Goal: Information Seeking & Learning: Learn about a topic

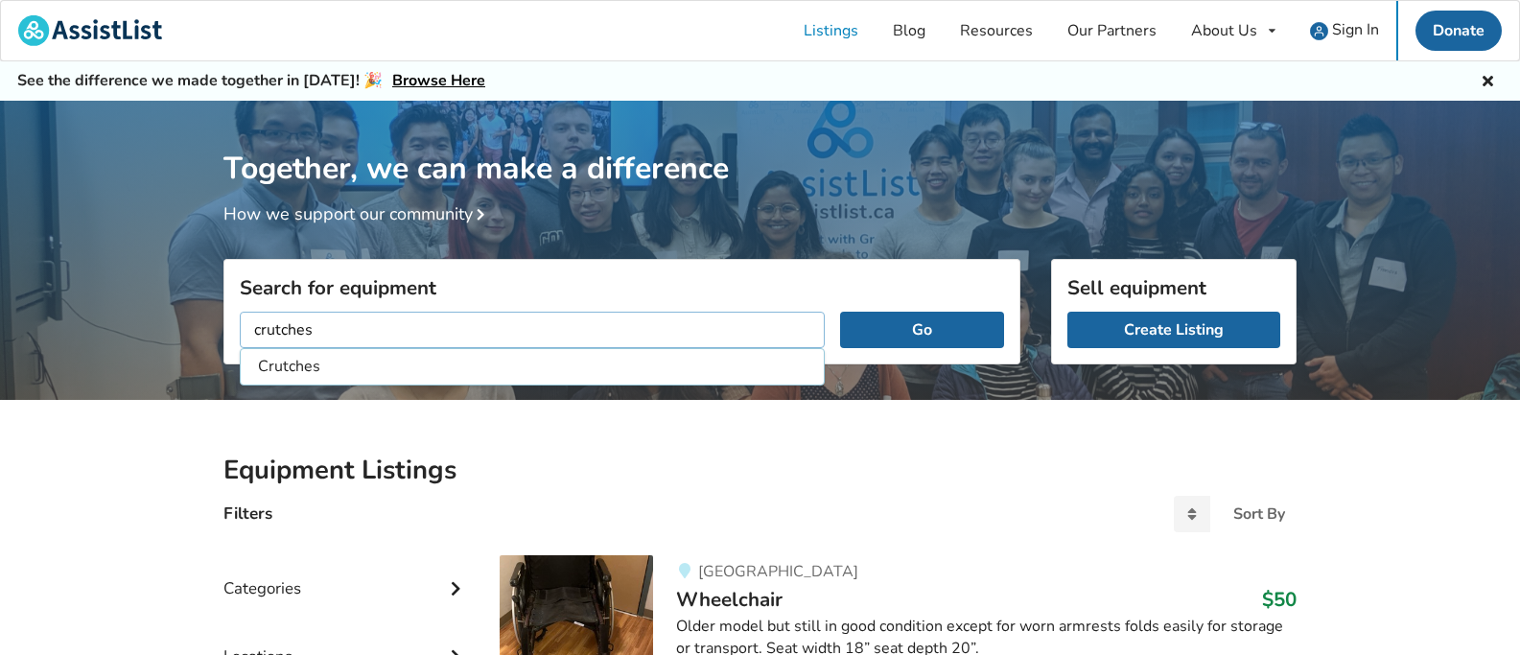
type input "crutches"
click at [840, 312] on button "Go" at bounding box center [922, 330] width 164 height 36
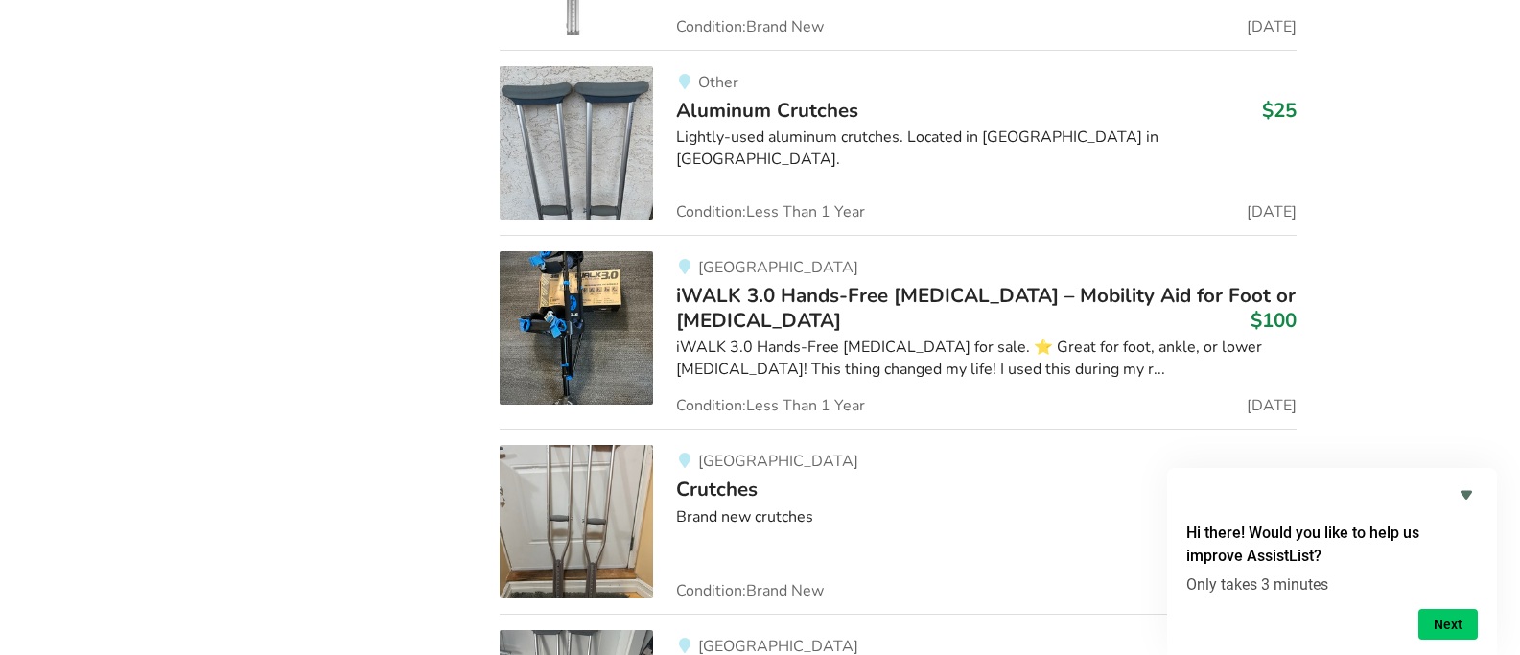
scroll to position [3469, 0]
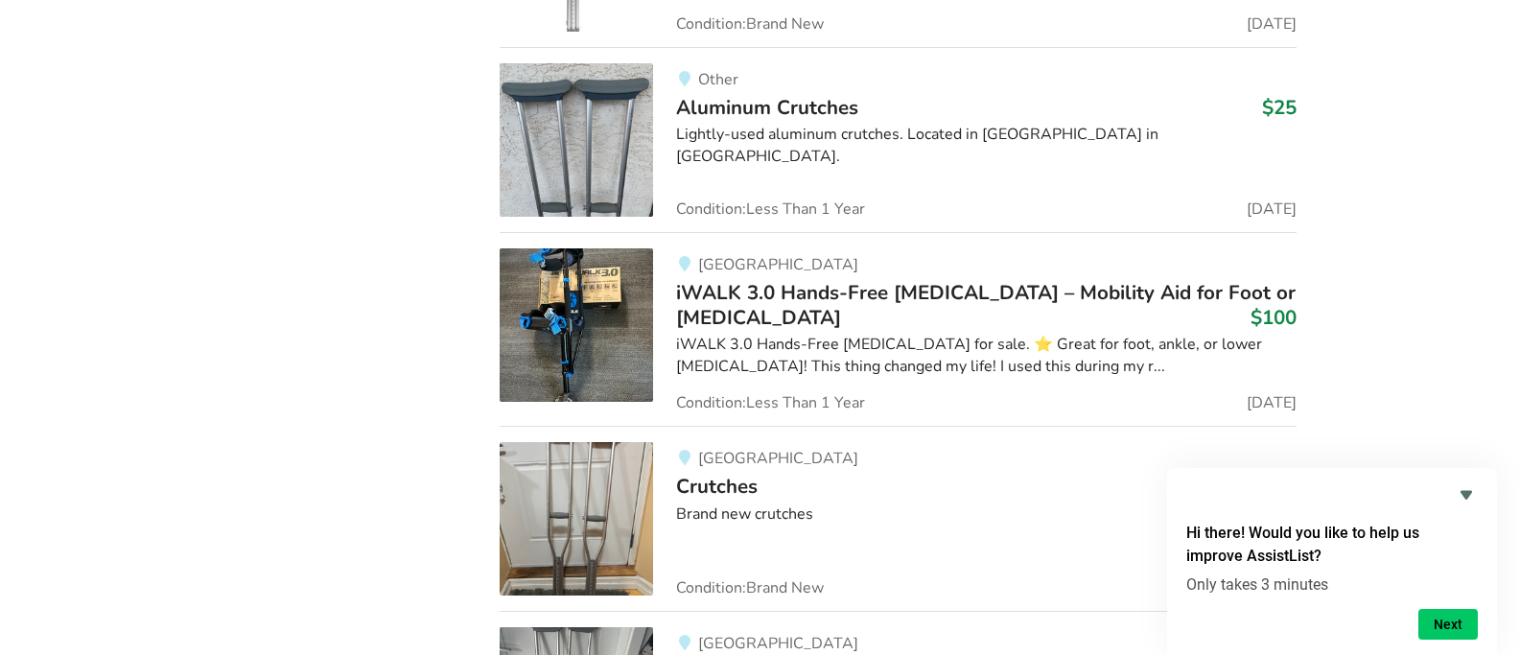
click at [749, 291] on span "iWALK 3.0 Hands-Free [MEDICAL_DATA] – Mobility Aid for Foot or [MEDICAL_DATA]" at bounding box center [985, 305] width 619 height 52
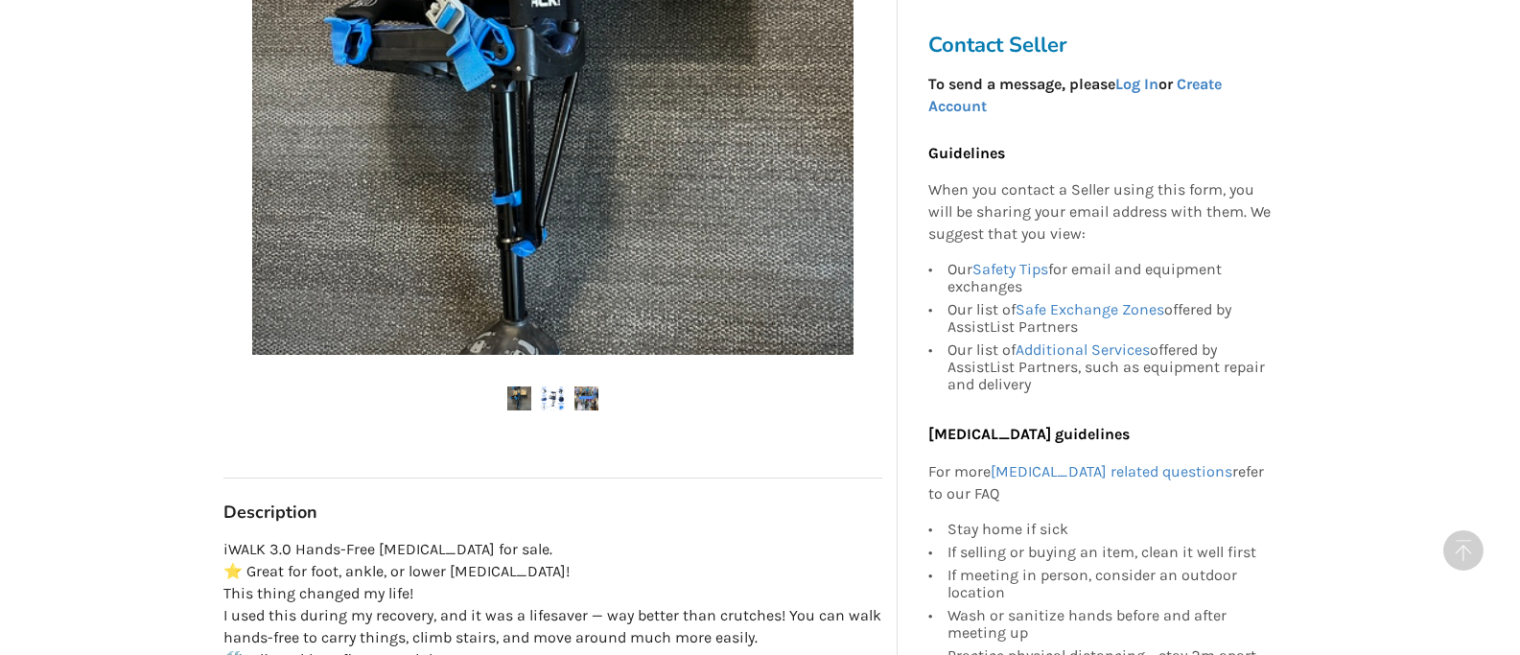
scroll to position [724, 0]
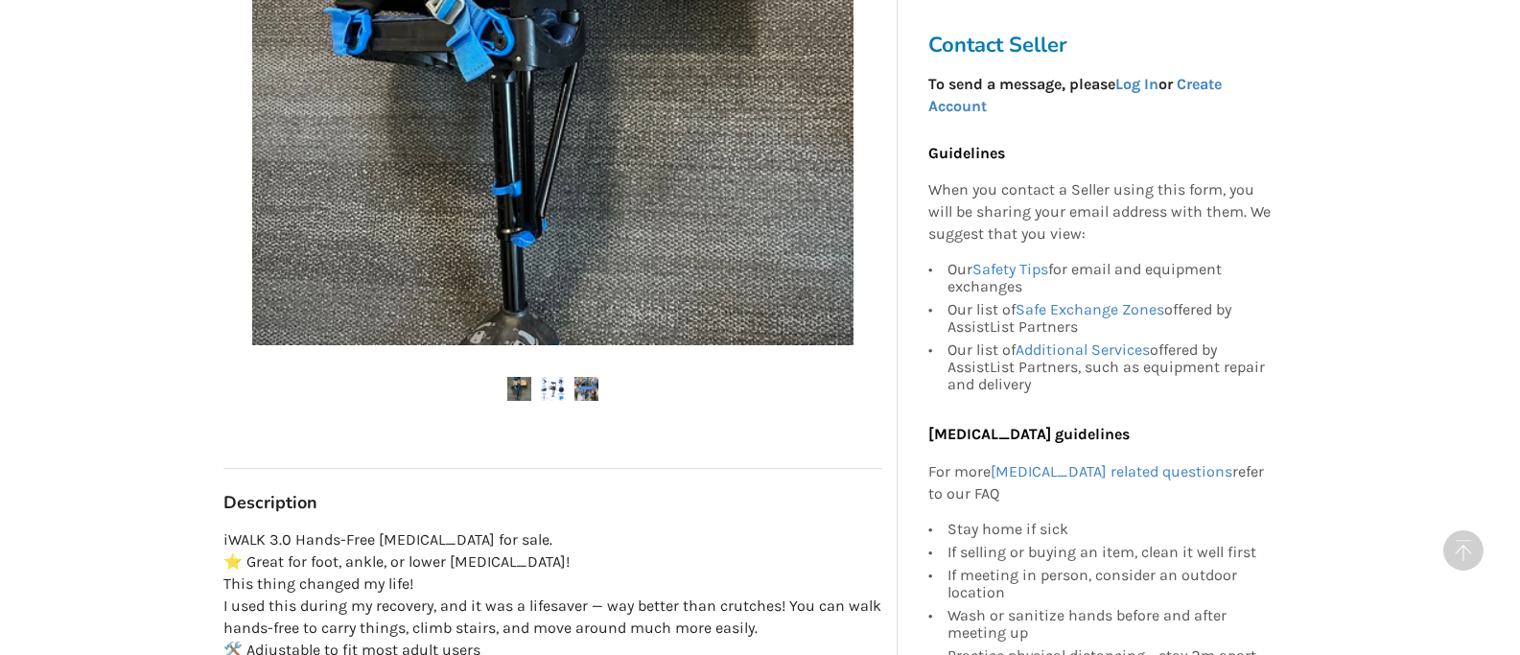
click at [587, 377] on img at bounding box center [586, 389] width 24 height 24
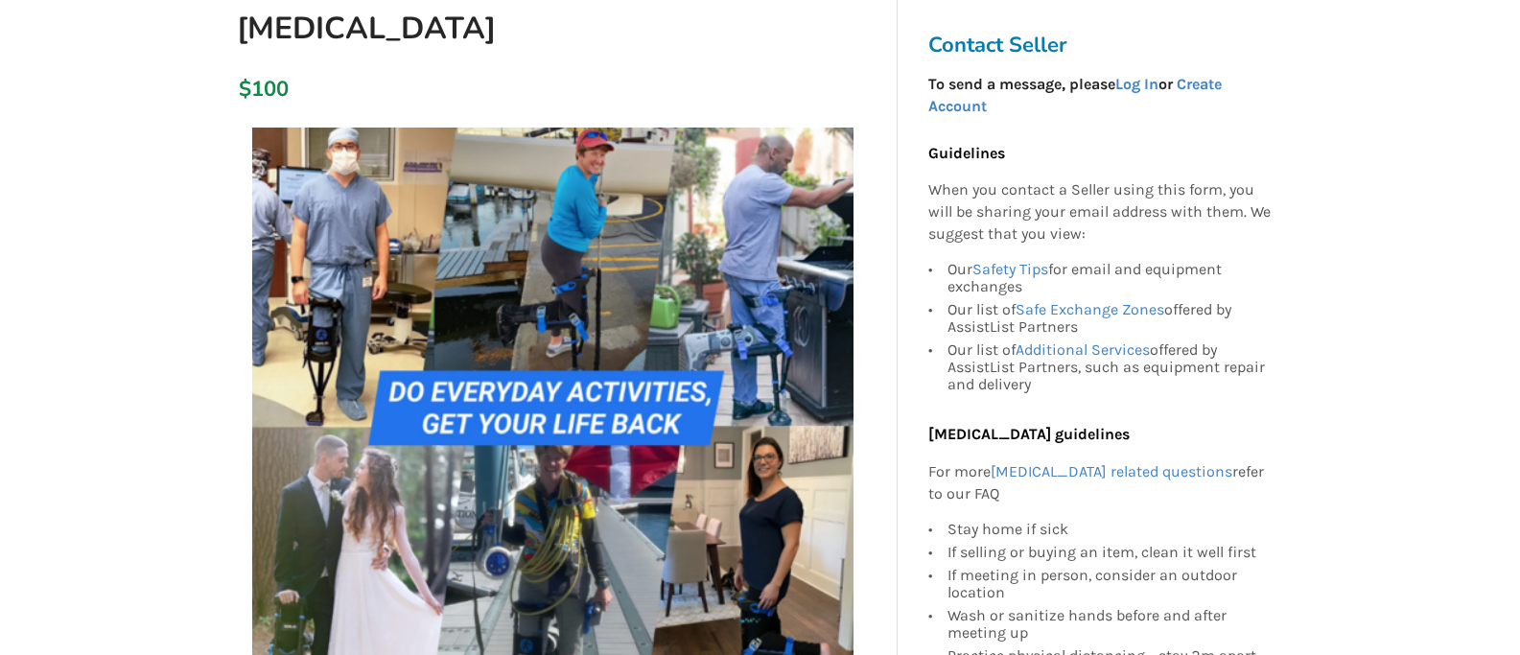
scroll to position [328, 0]
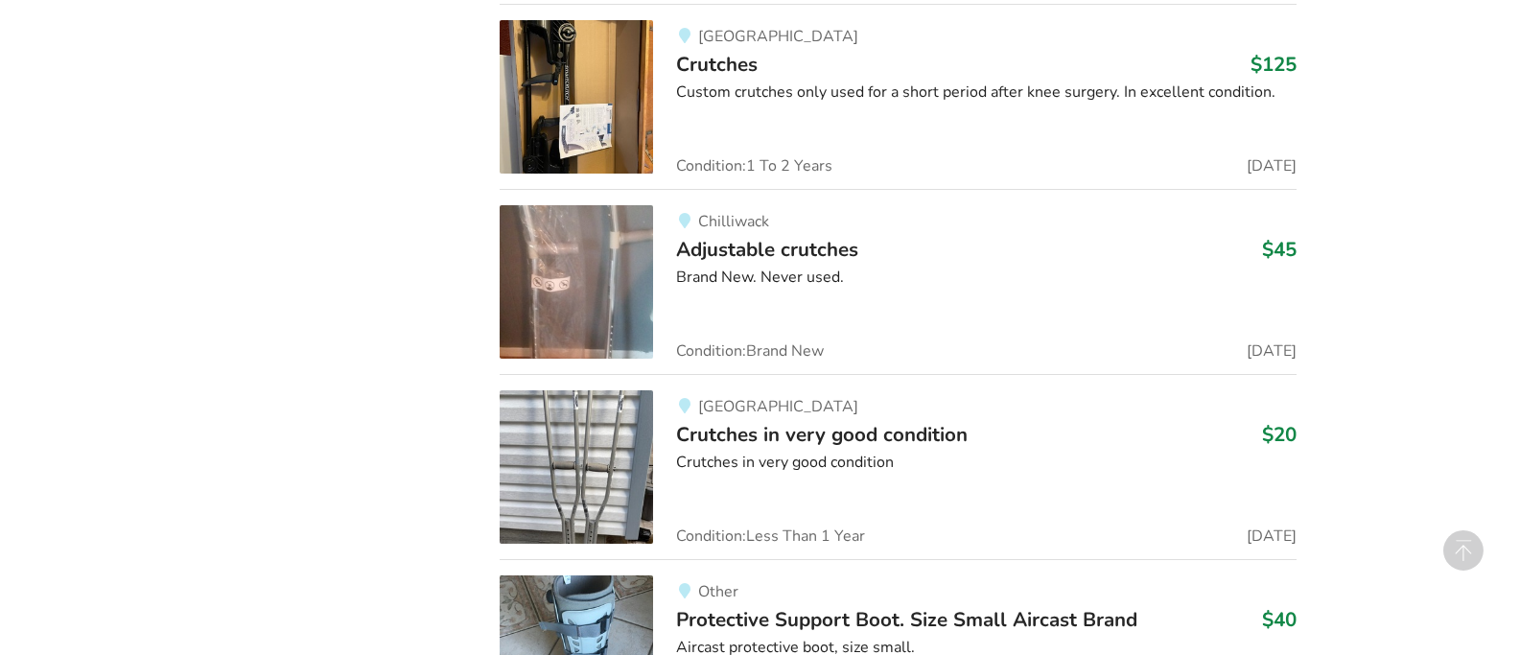
scroll to position [4262, 0]
click at [749, 239] on span "Adjustable crutches" at bounding box center [767, 248] width 182 height 27
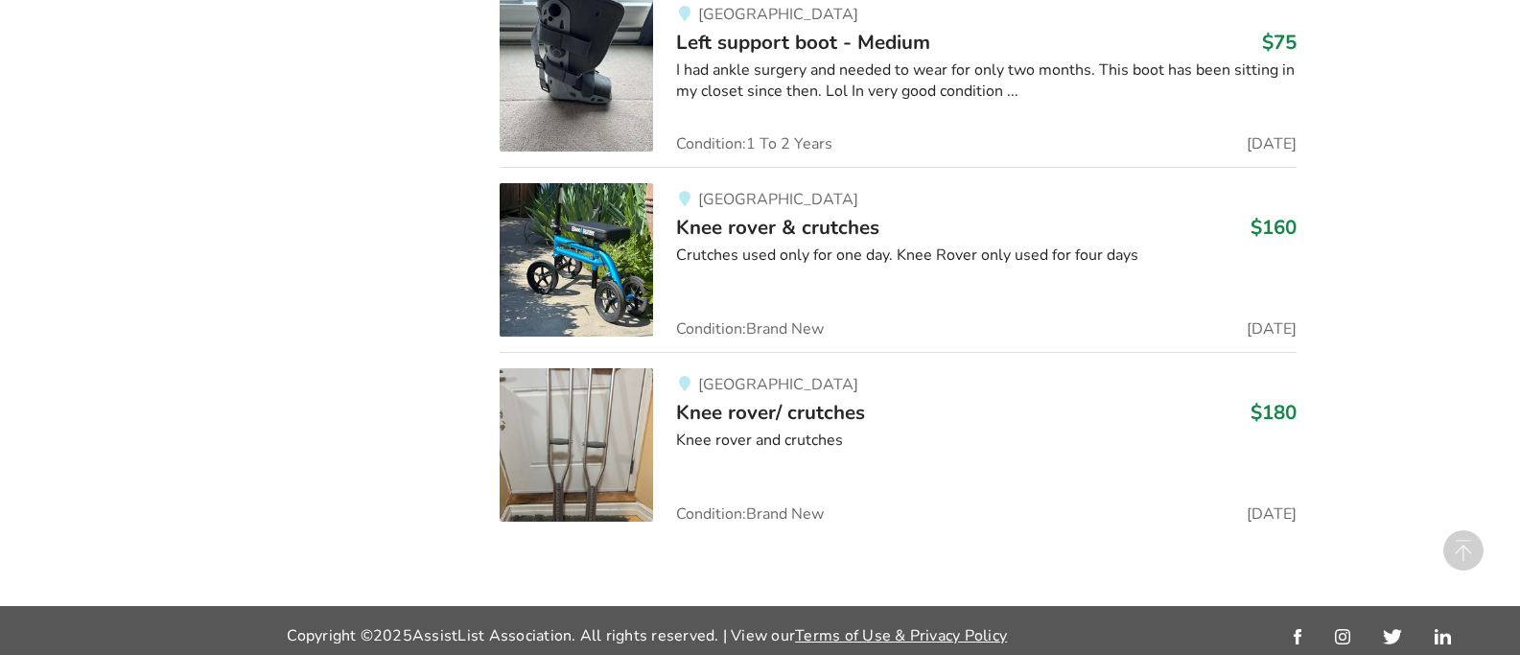
scroll to position [6159, 0]
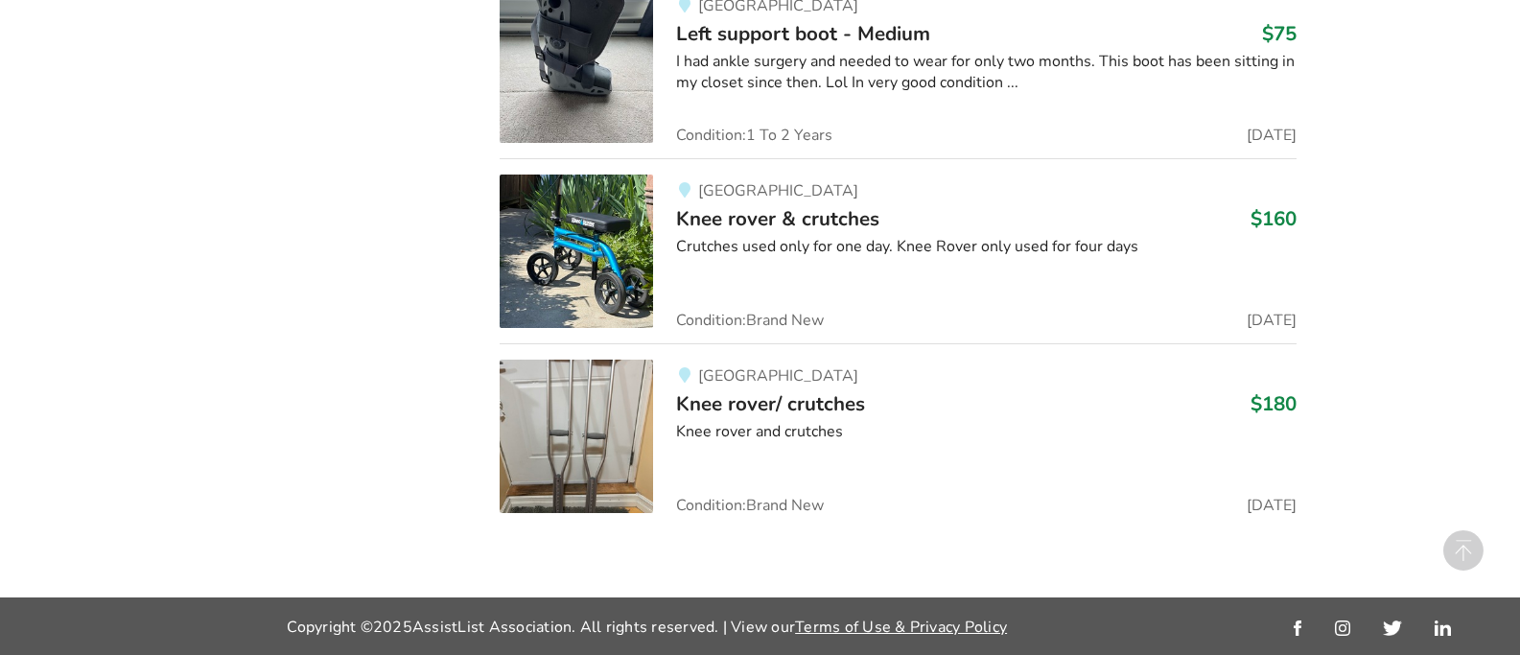
click at [758, 220] on span "Knee rover & crutches" at bounding box center [777, 218] width 203 height 27
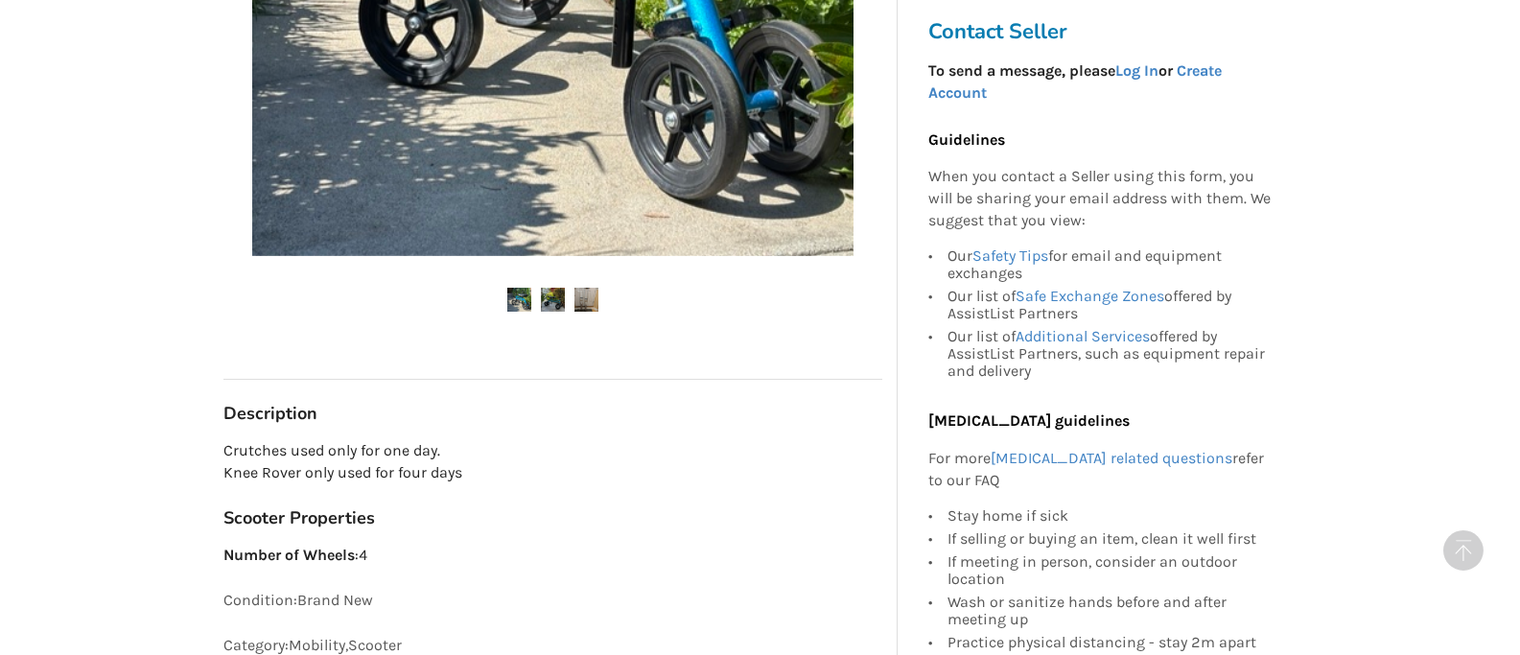
scroll to position [702, 0]
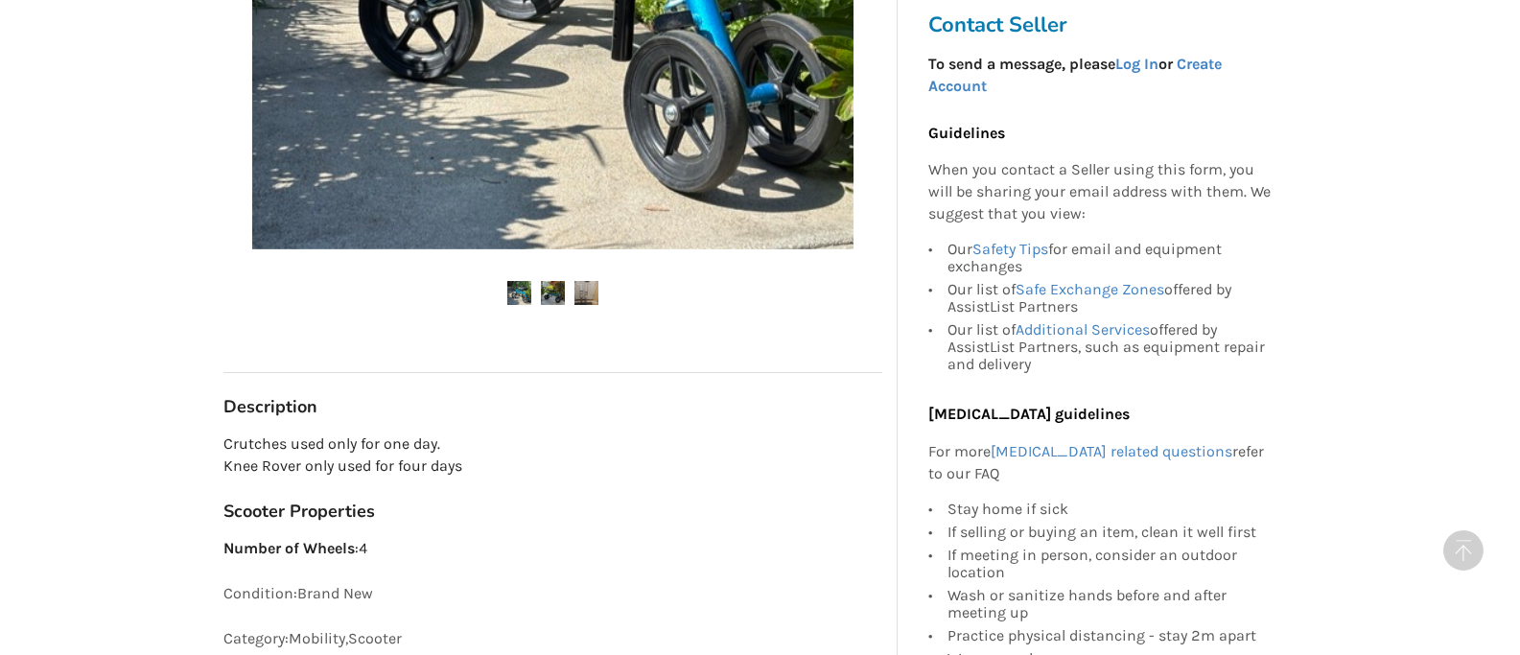
click at [580, 287] on img at bounding box center [586, 293] width 24 height 24
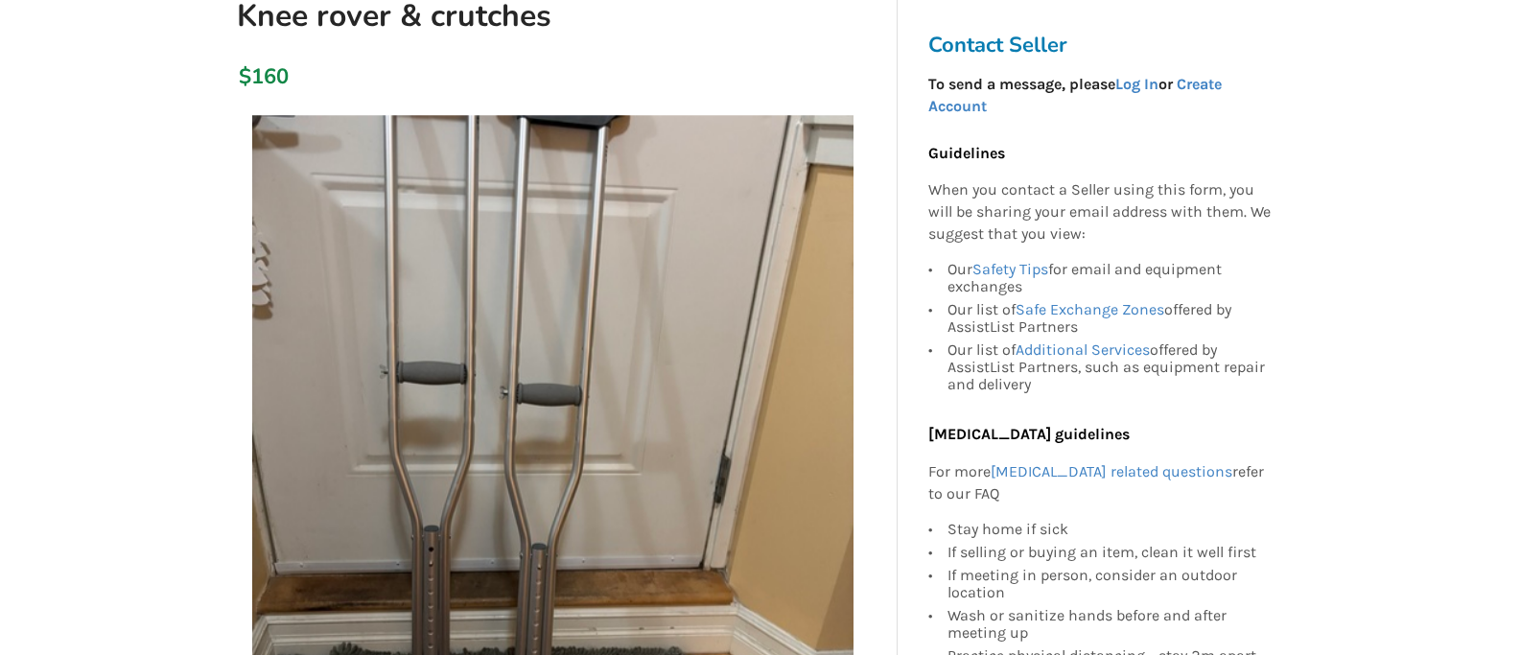
scroll to position [188, 0]
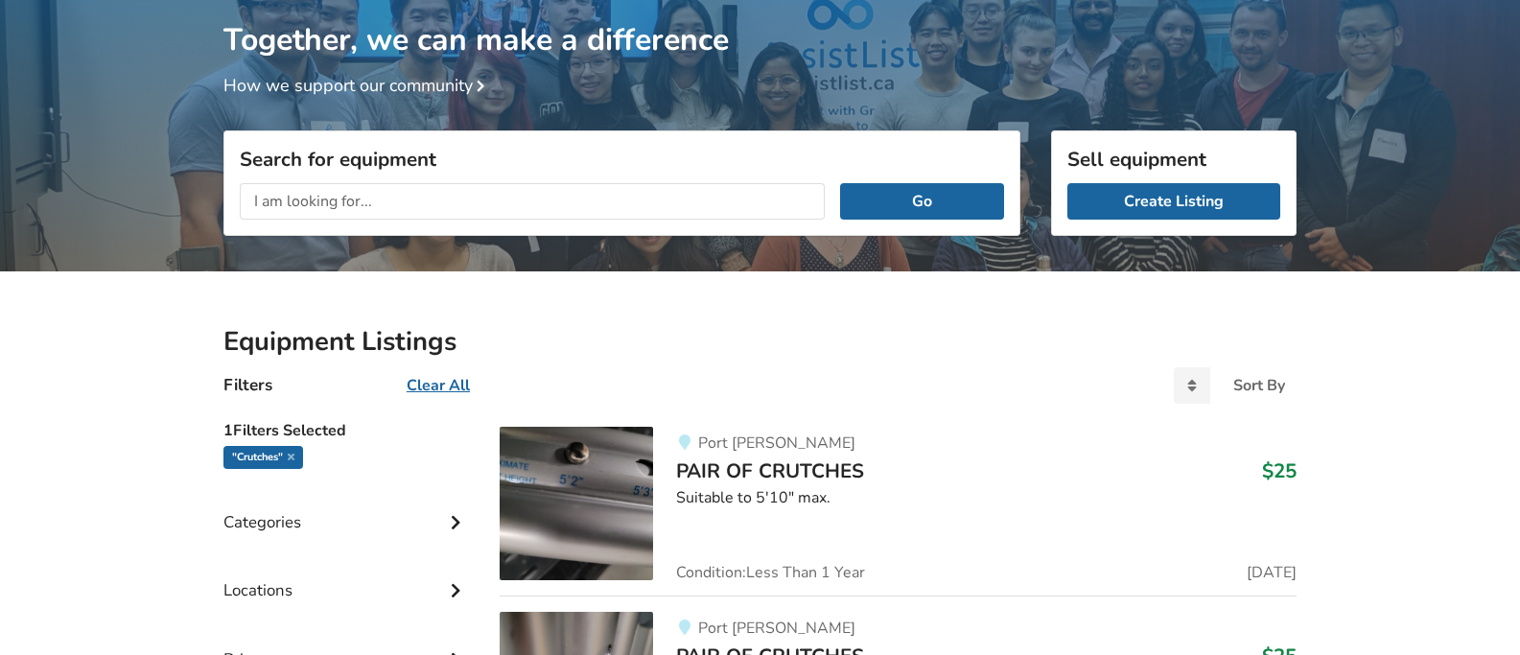
scroll to position [167, 0]
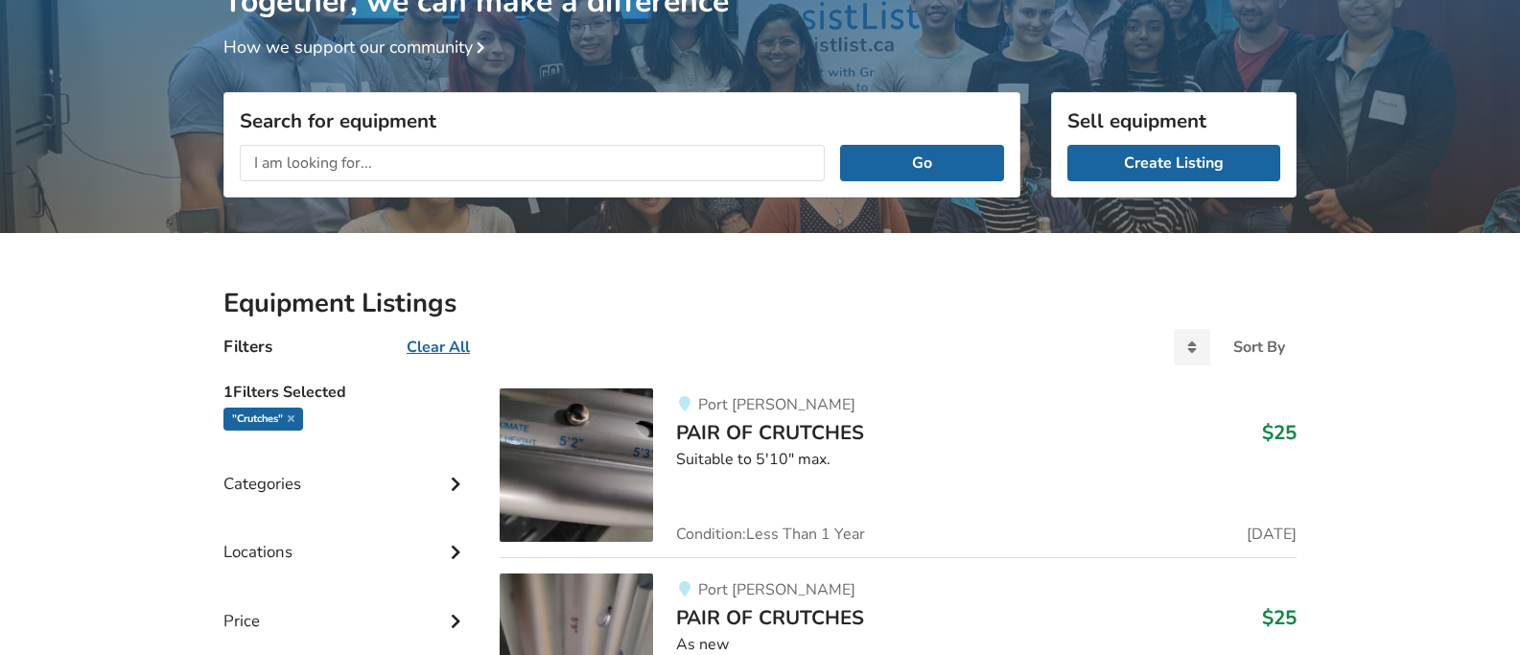
click at [421, 164] on input "text" at bounding box center [532, 163] width 585 height 36
click at [840, 145] on button "Go" at bounding box center [922, 163] width 164 height 36
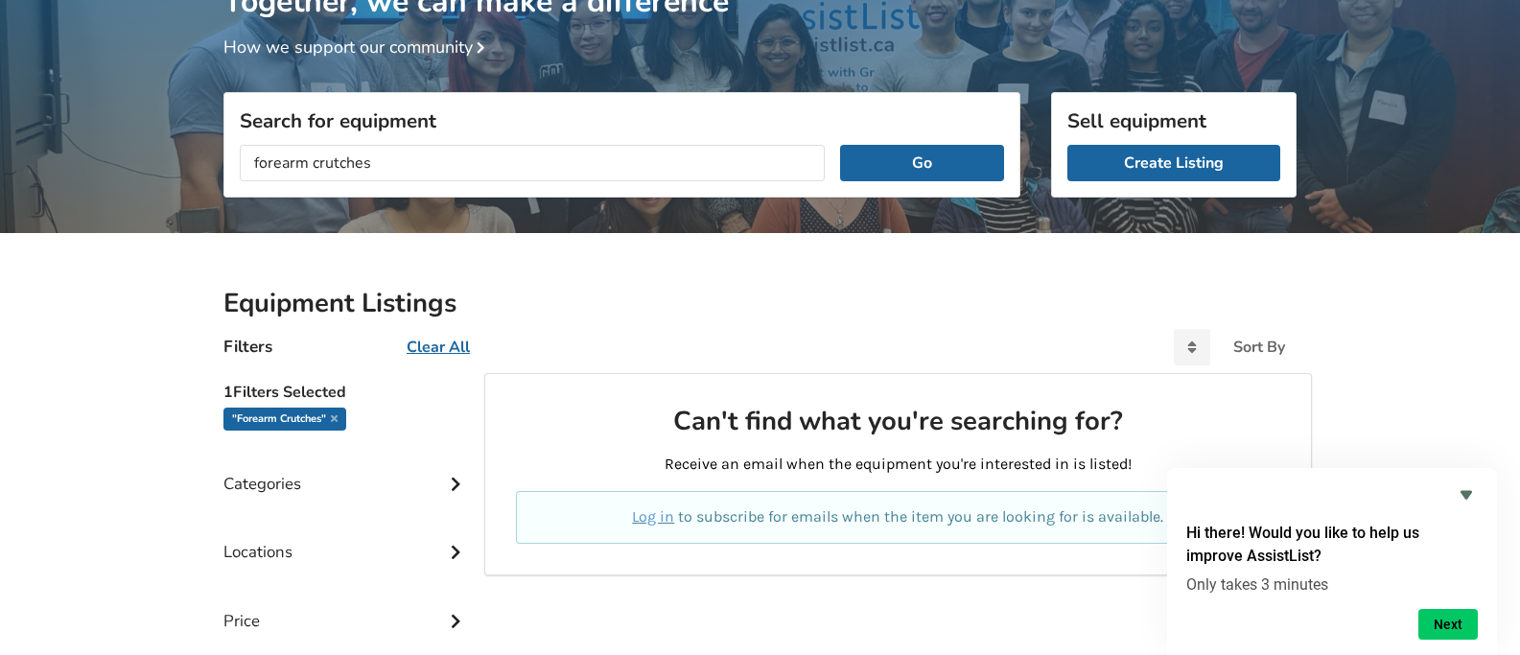
drag, startPoint x: 310, startPoint y: 160, endPoint x: 254, endPoint y: 150, distance: 56.6
click at [254, 150] on input "forearm crutches" at bounding box center [532, 163] width 585 height 36
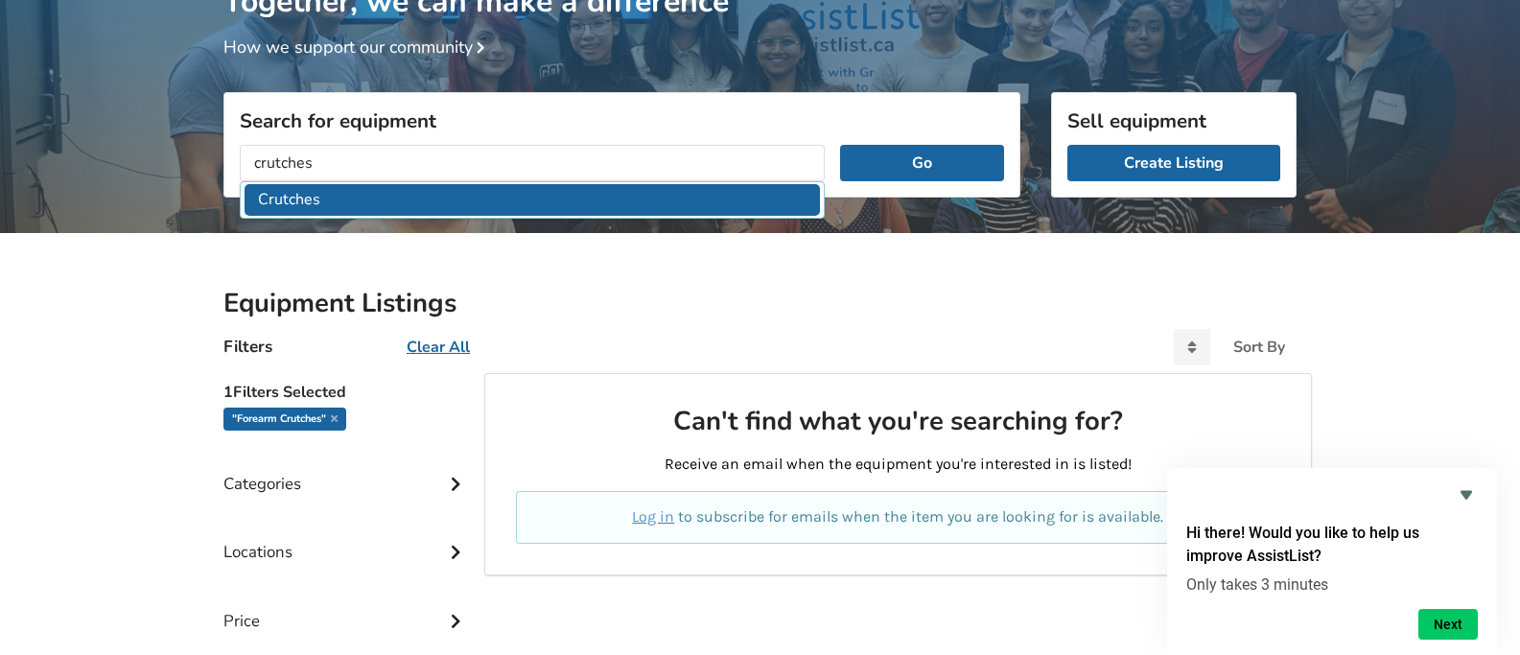
drag, startPoint x: 300, startPoint y: 197, endPoint x: 334, endPoint y: 184, distance: 35.8
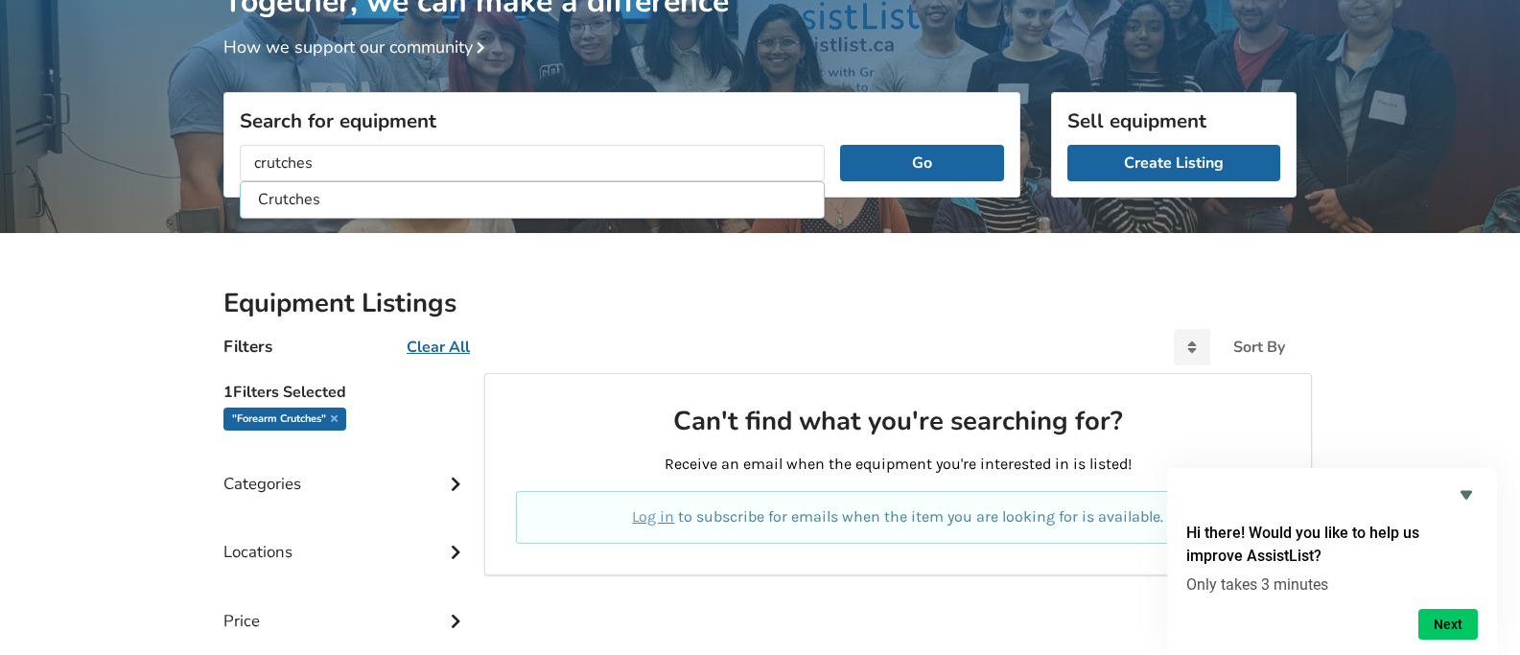
click at [300, 197] on li "Crutches" at bounding box center [532, 200] width 575 height 32
type input "Crutches"
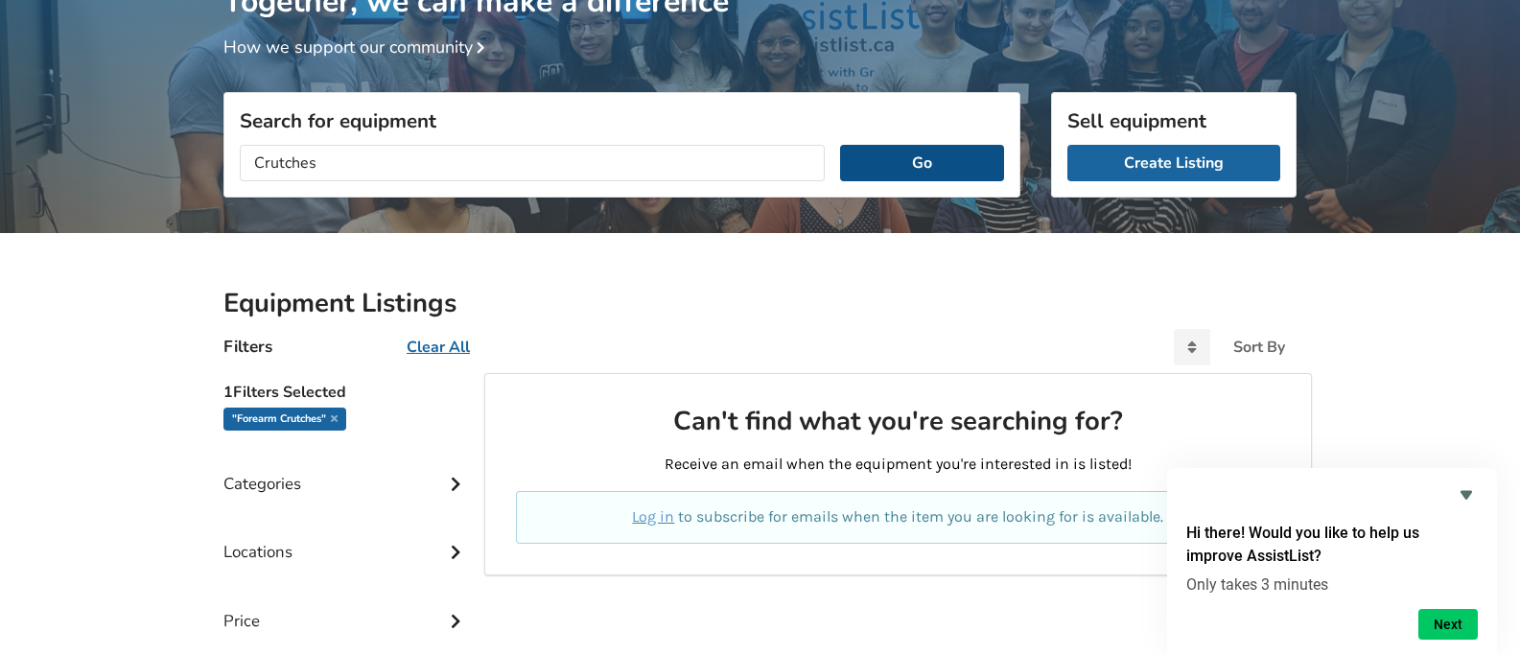
click at [932, 161] on button "Go" at bounding box center [922, 163] width 164 height 36
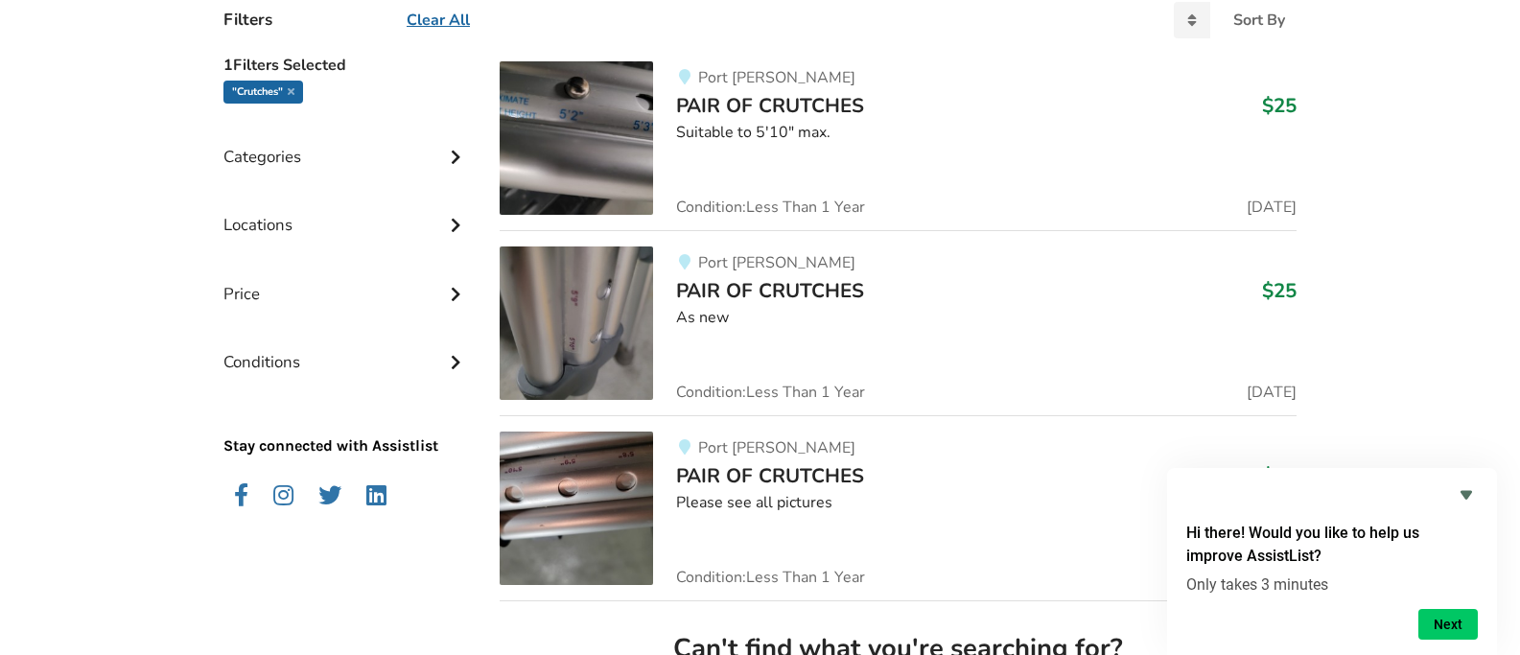
scroll to position [499, 0]
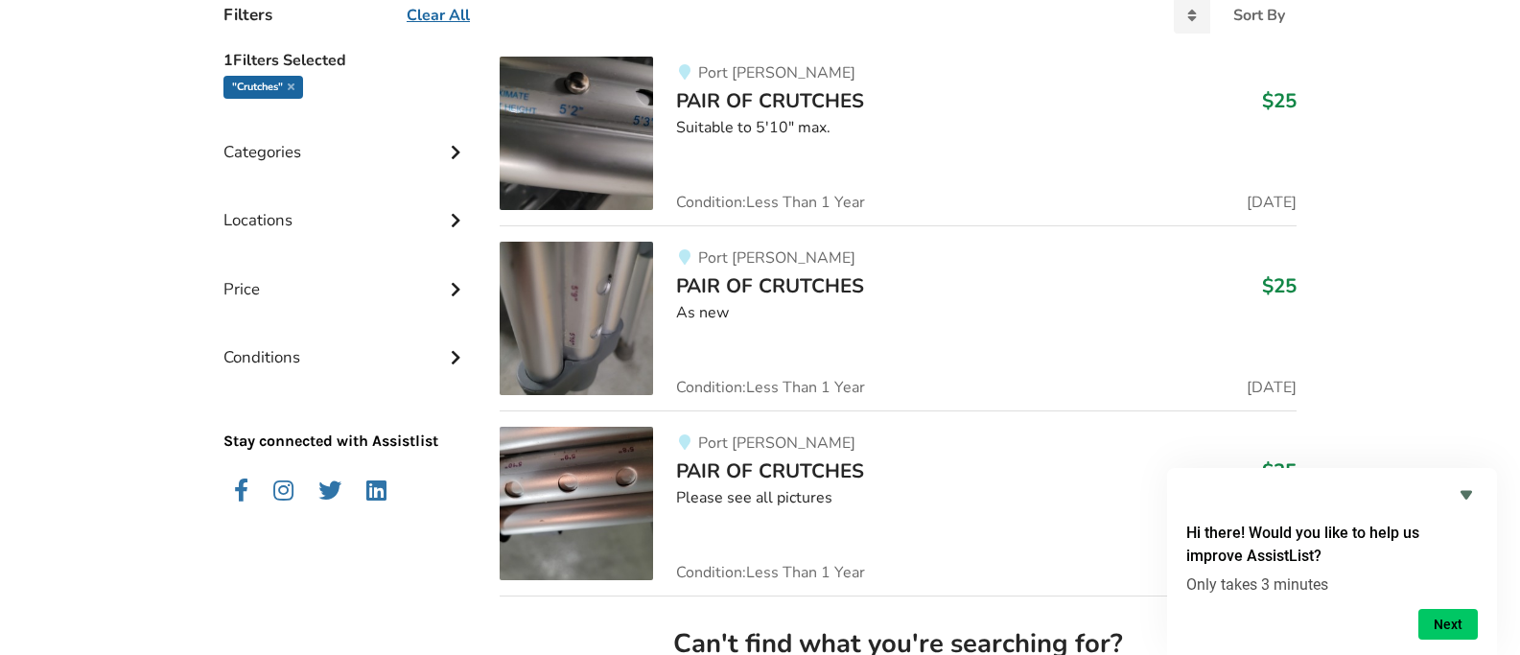
click at [825, 285] on span "PAIR OF CRUTCHES" at bounding box center [770, 285] width 188 height 27
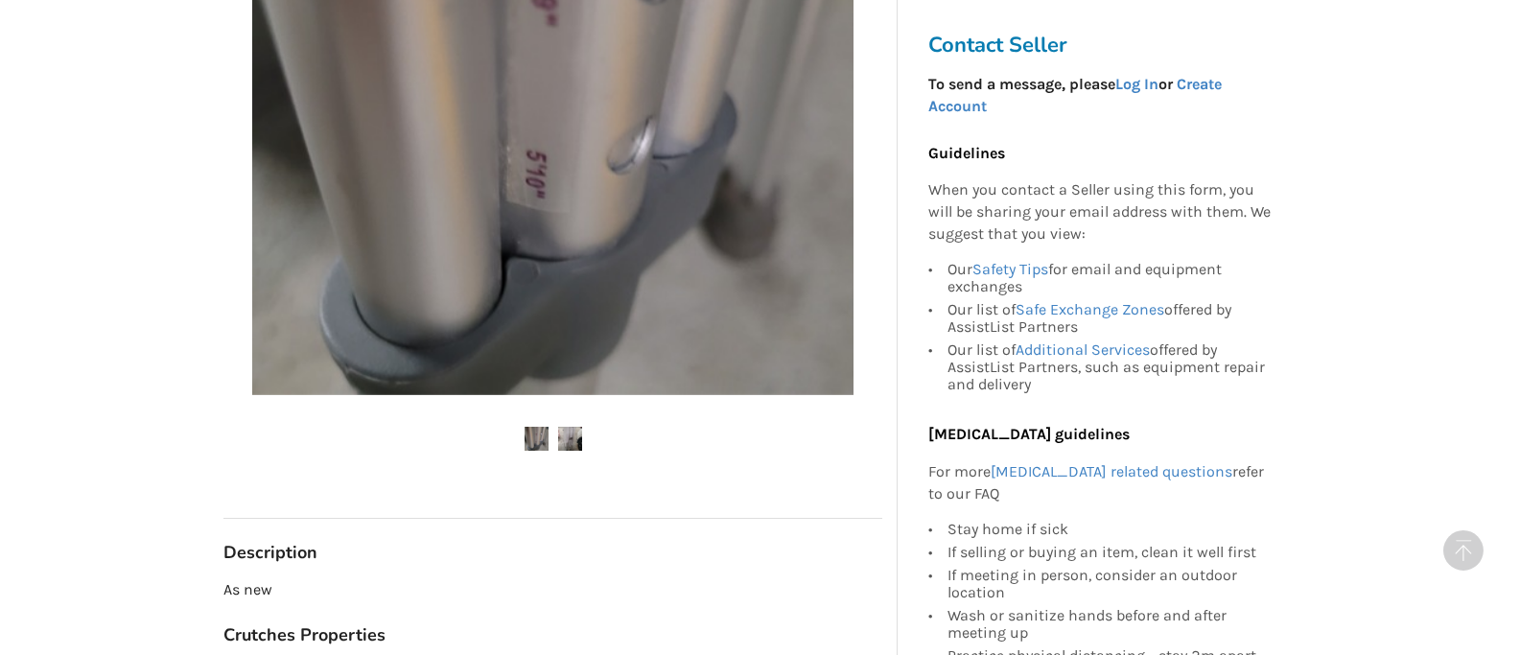
scroll to position [597, 0]
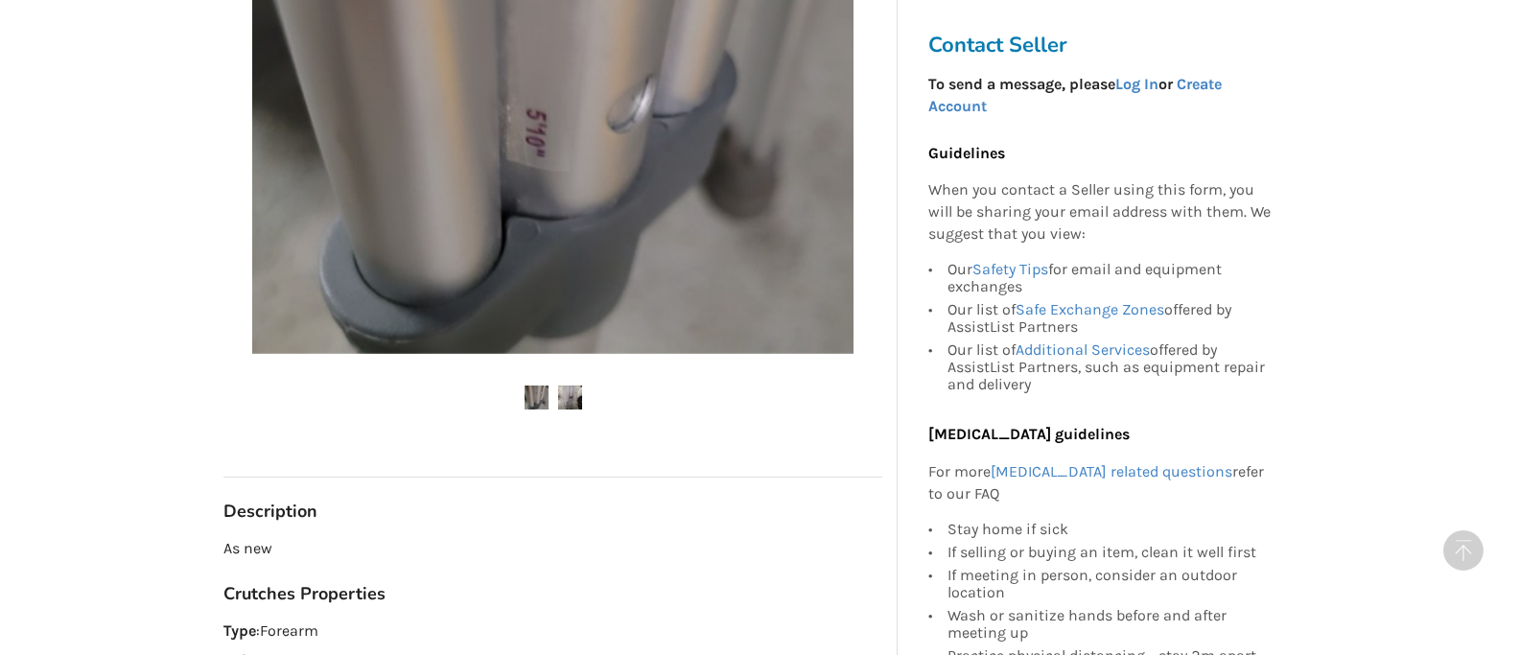
click at [568, 393] on img at bounding box center [570, 397] width 24 height 24
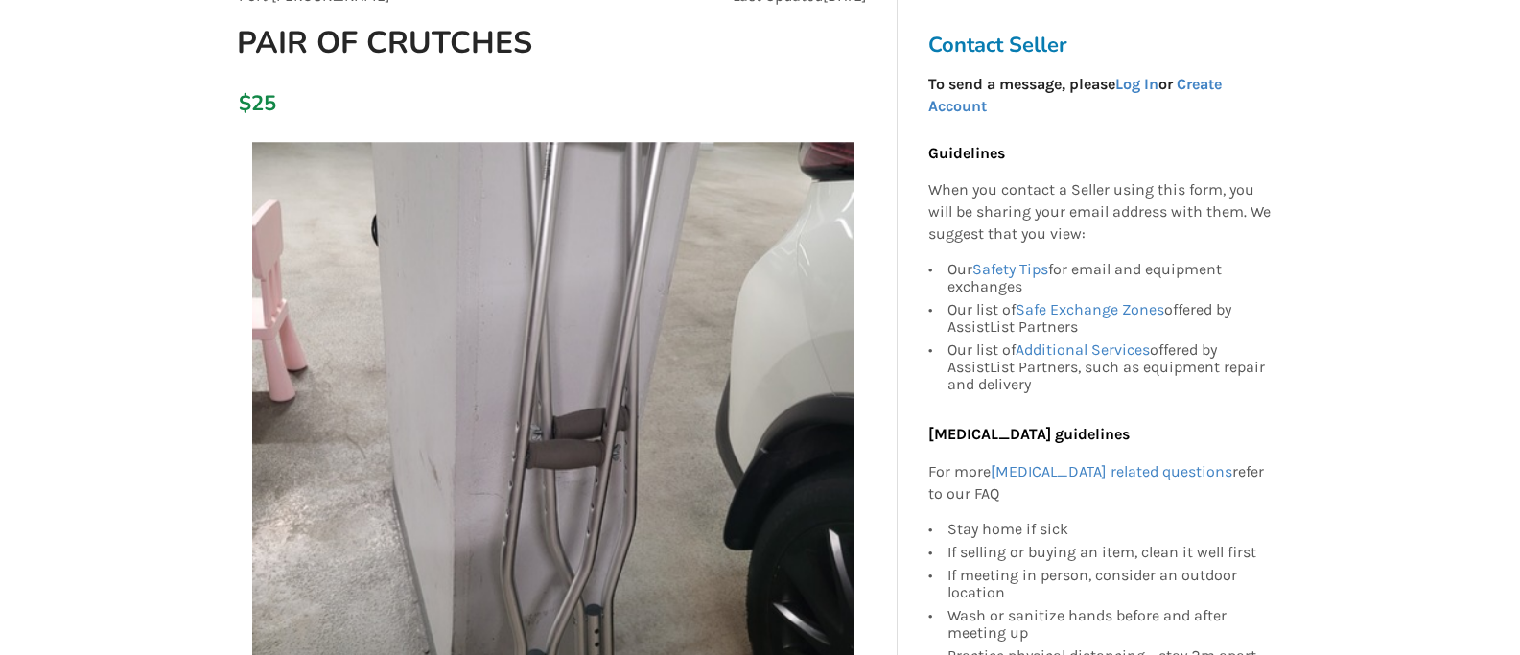
scroll to position [215, 0]
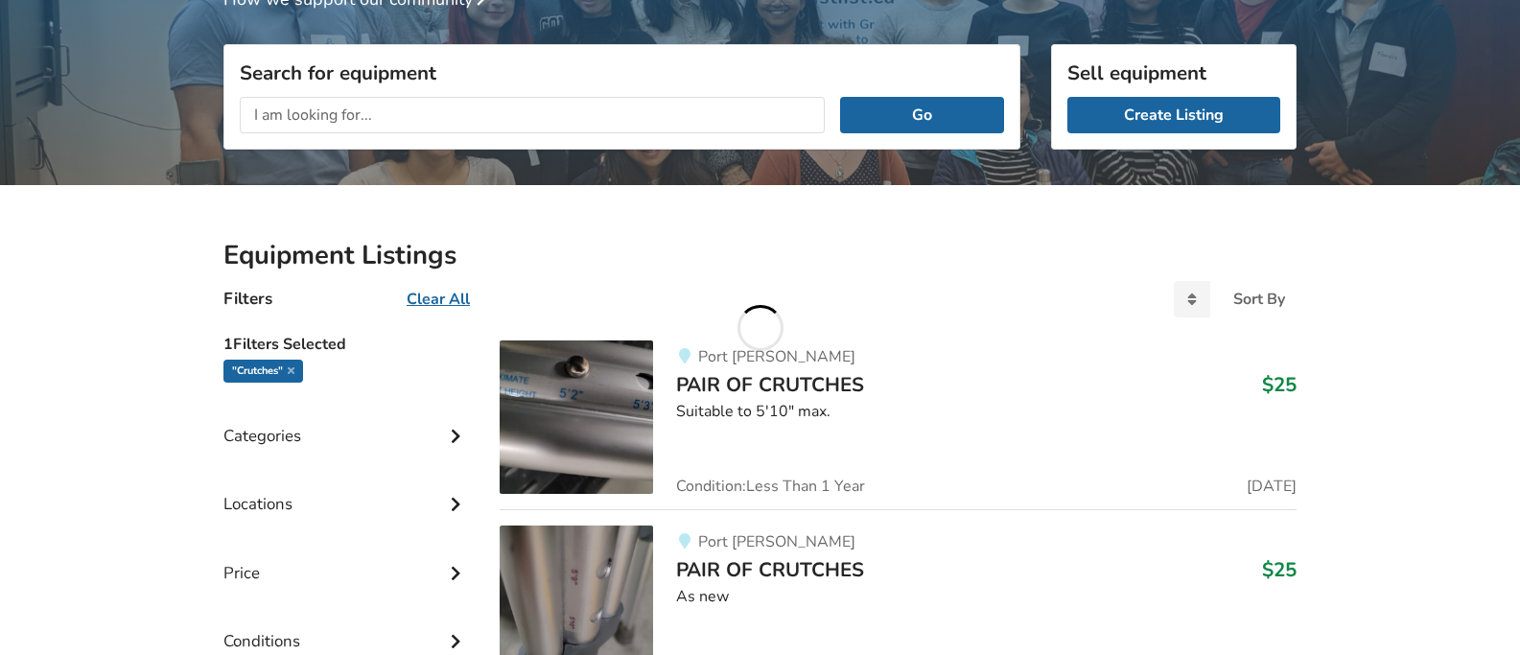
scroll to position [499, 0]
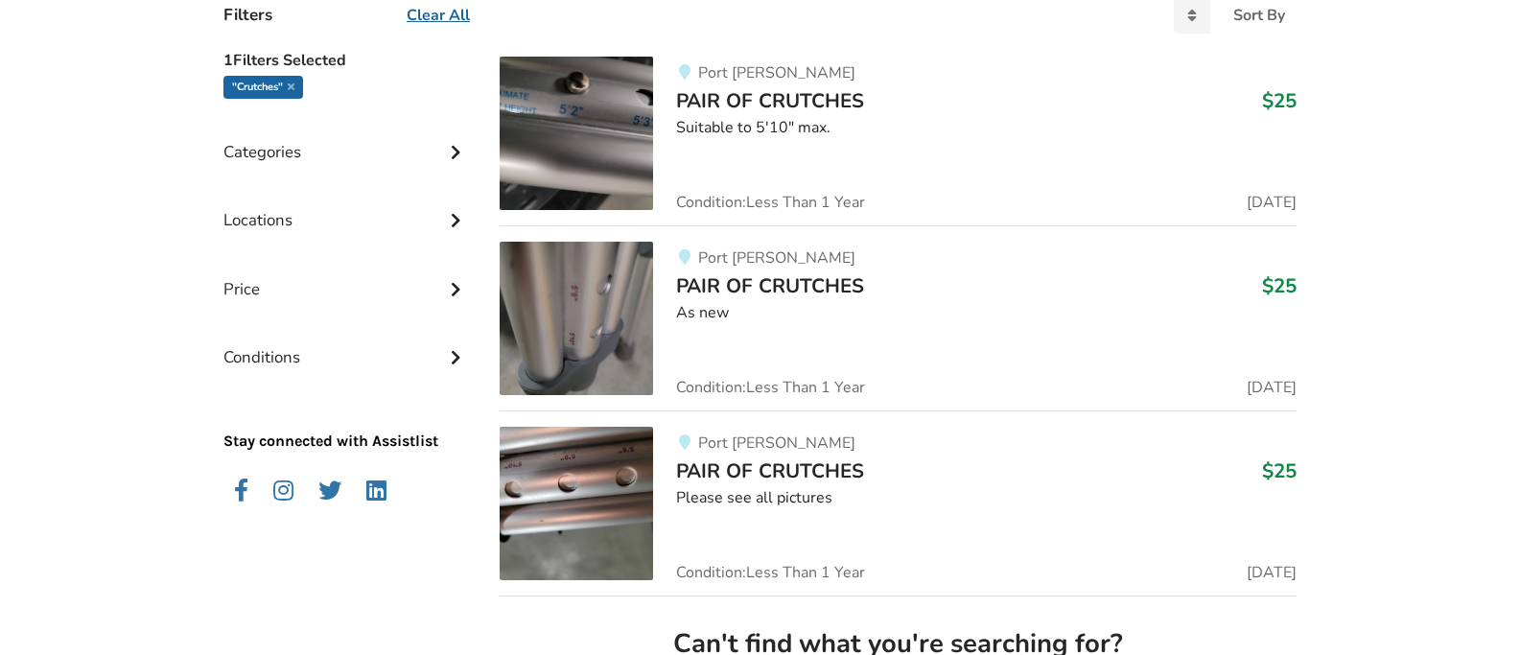
click at [595, 125] on img at bounding box center [576, 133] width 153 height 153
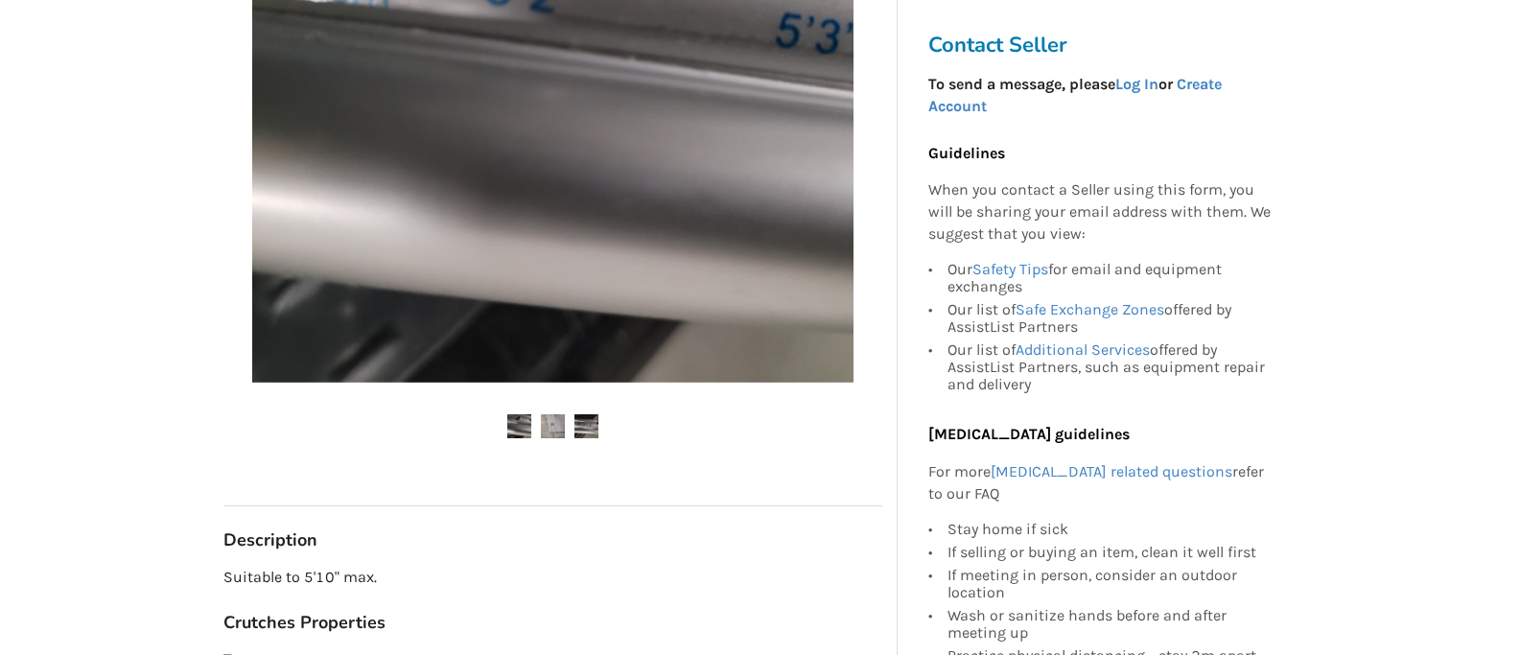
scroll to position [577, 0]
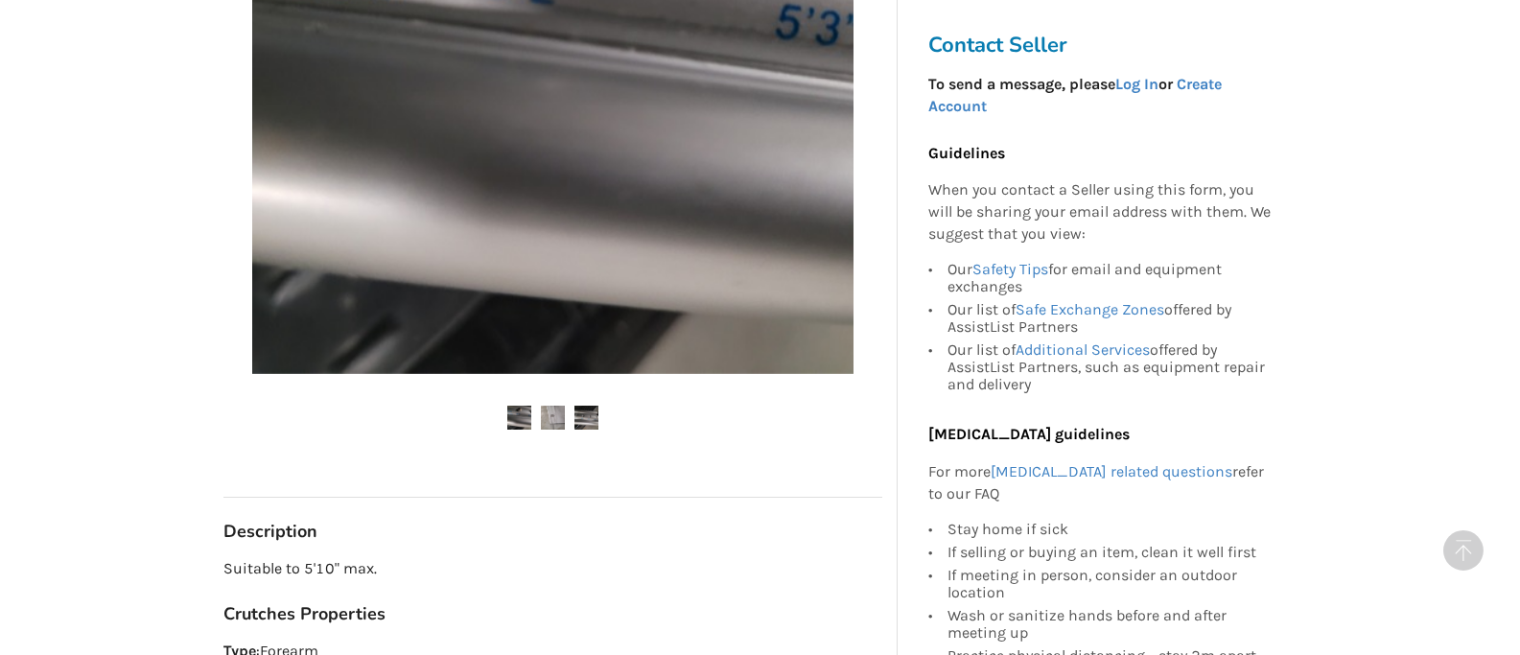
click at [554, 421] on img at bounding box center [553, 418] width 24 height 24
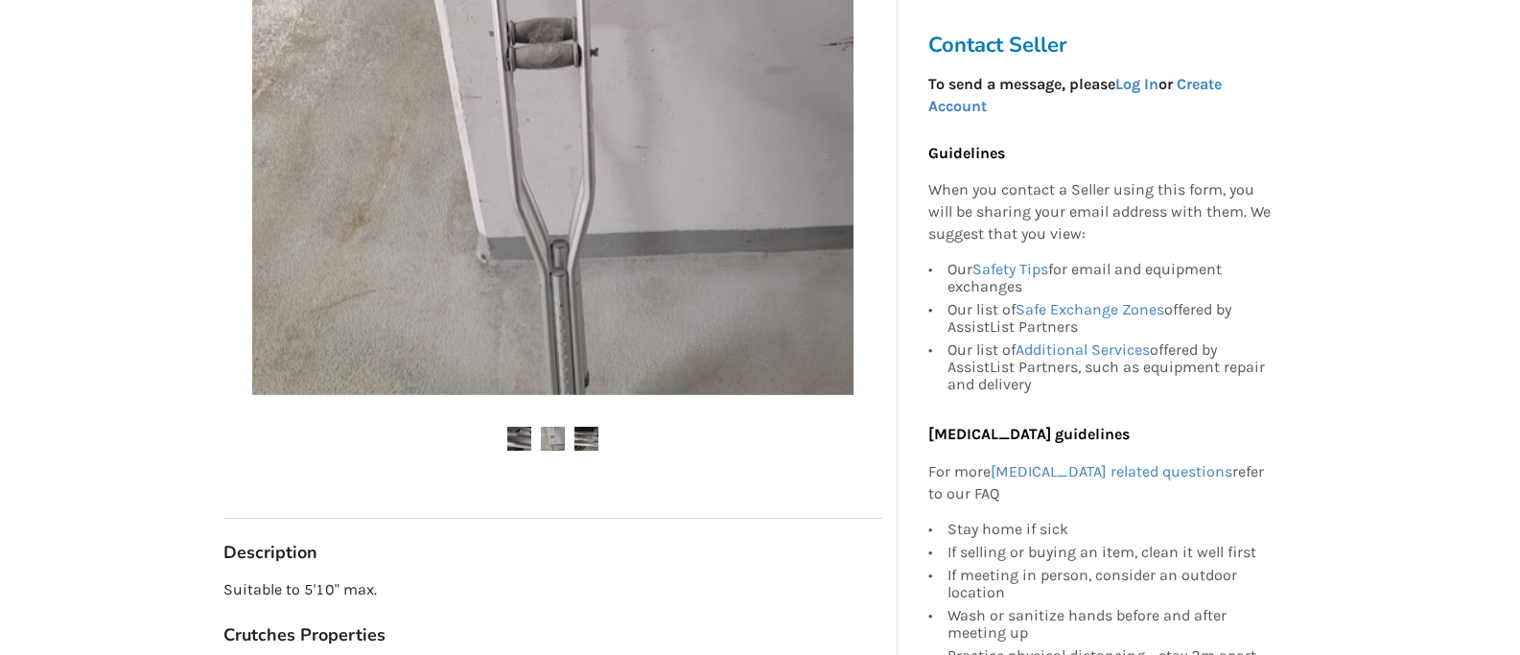
scroll to position [565, 0]
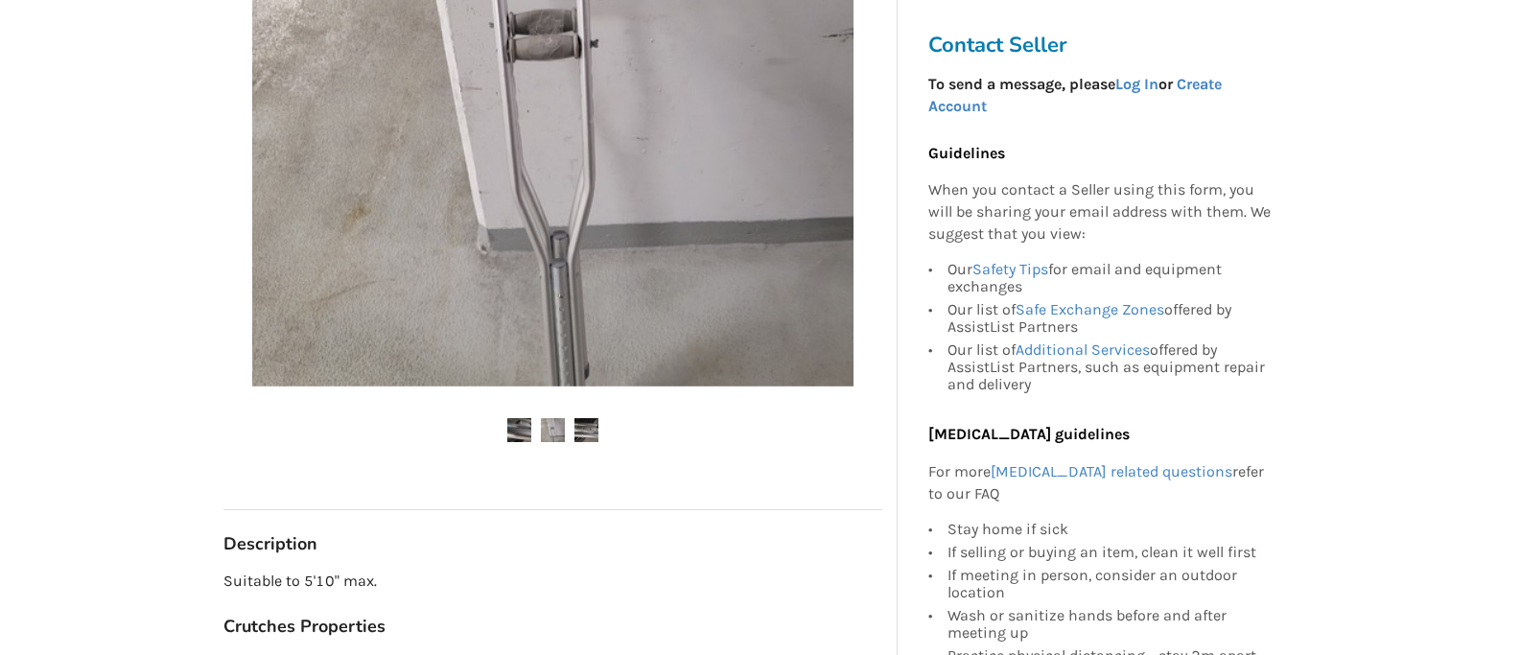
click at [595, 429] on img at bounding box center [586, 430] width 24 height 24
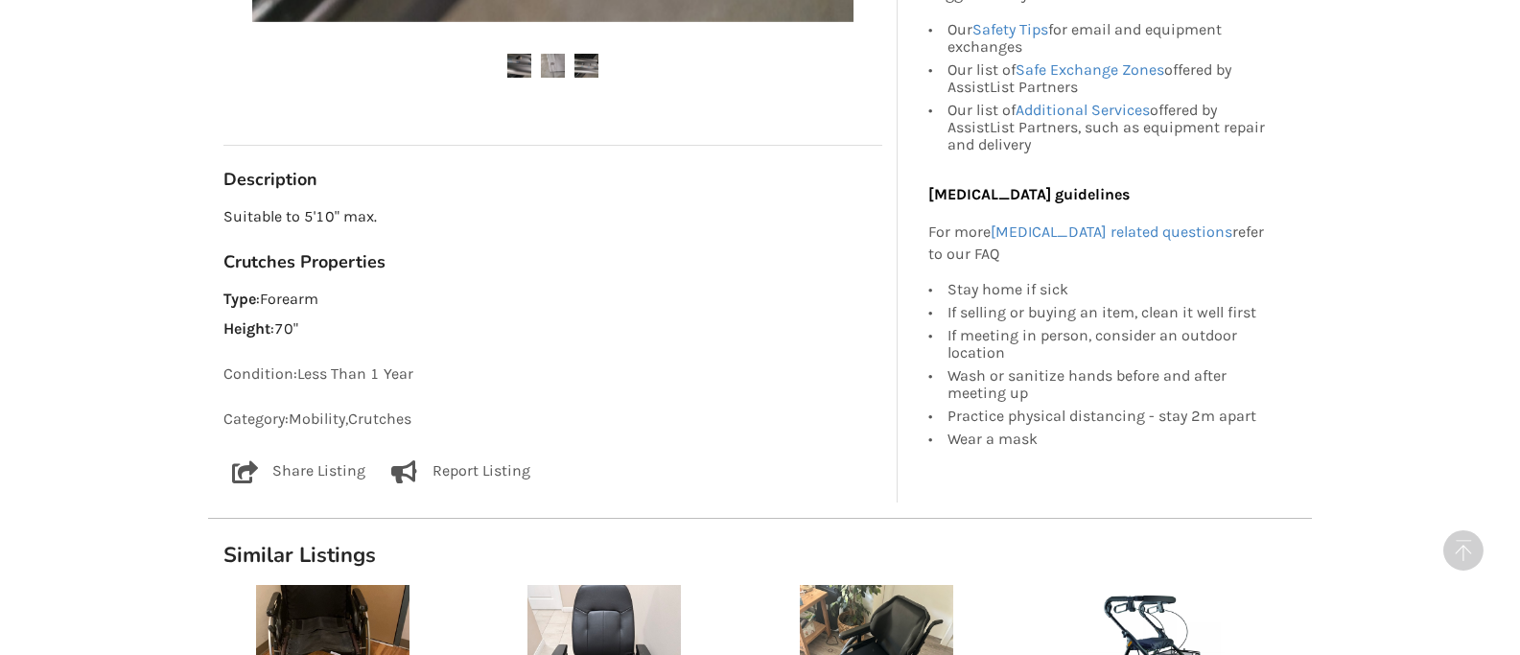
scroll to position [959, 0]
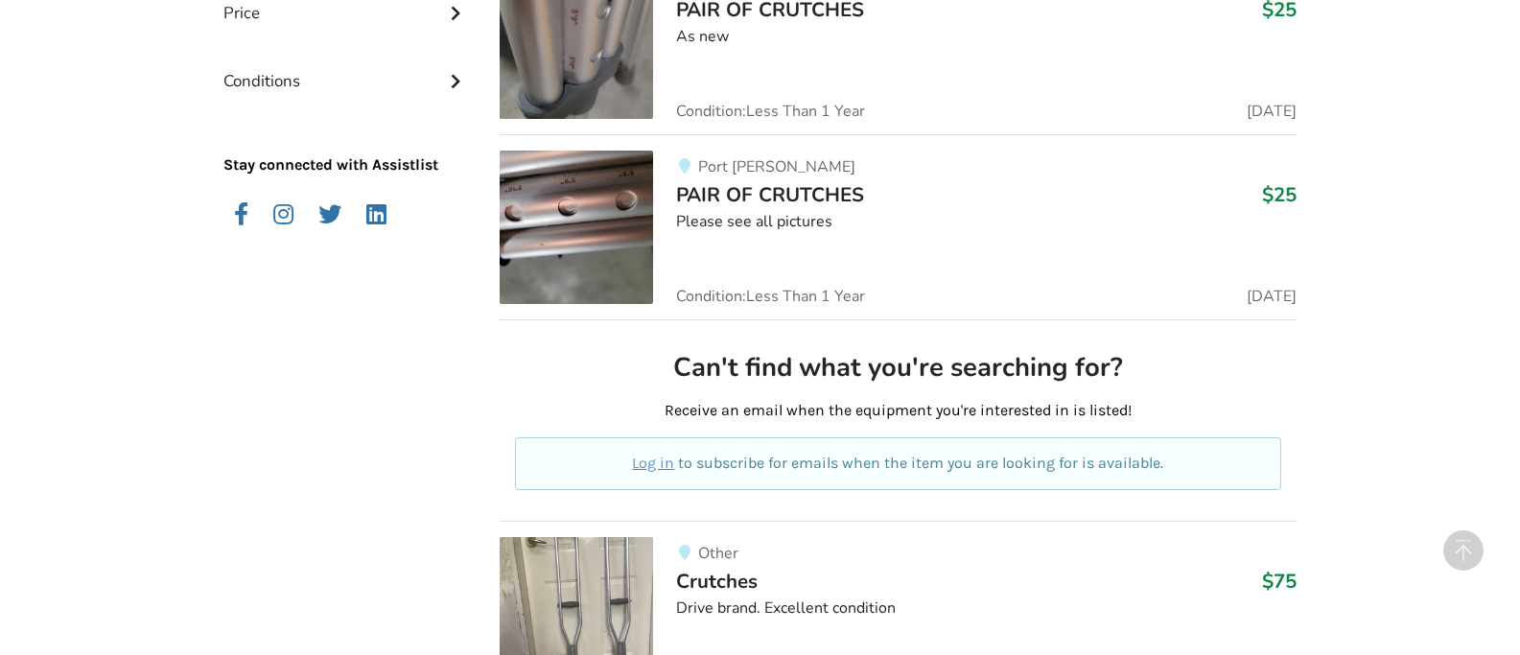
scroll to position [777, 0]
click at [723, 218] on div "Please see all pictures" at bounding box center [986, 220] width 620 height 22
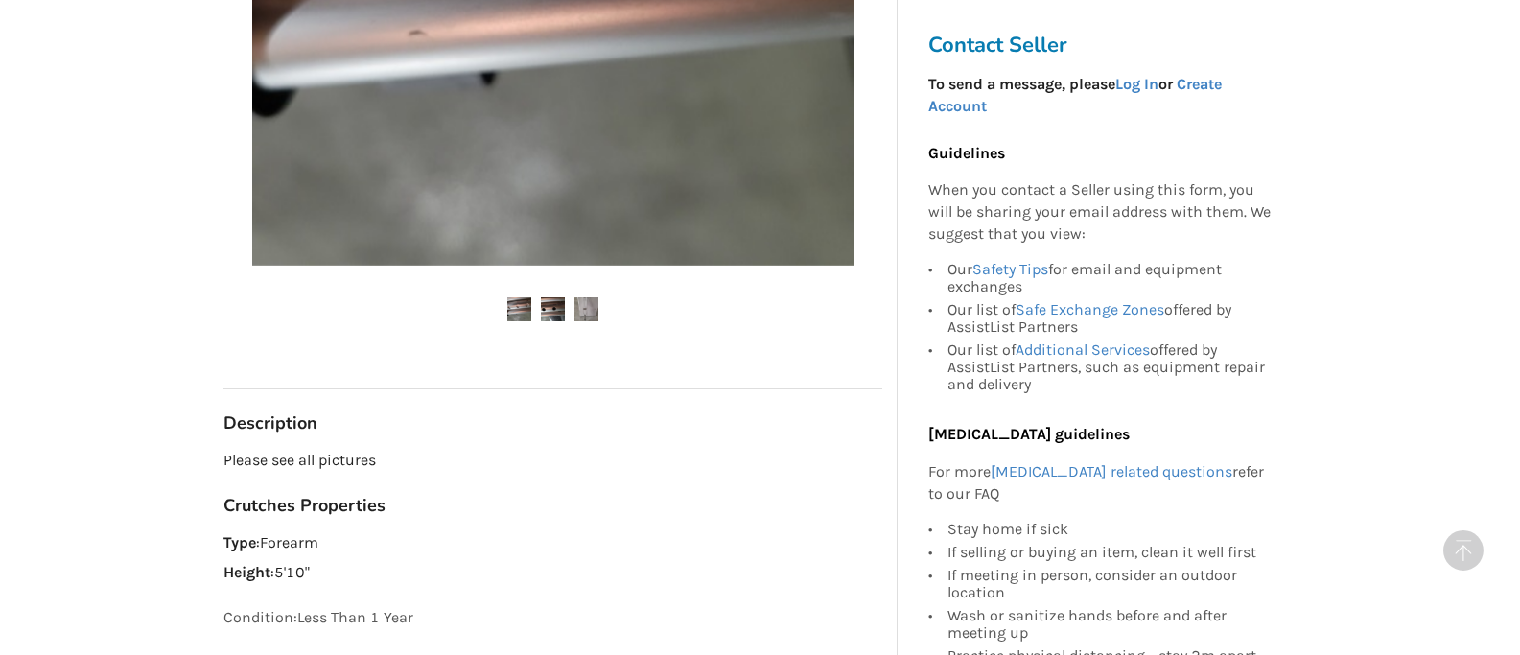
scroll to position [704, 0]
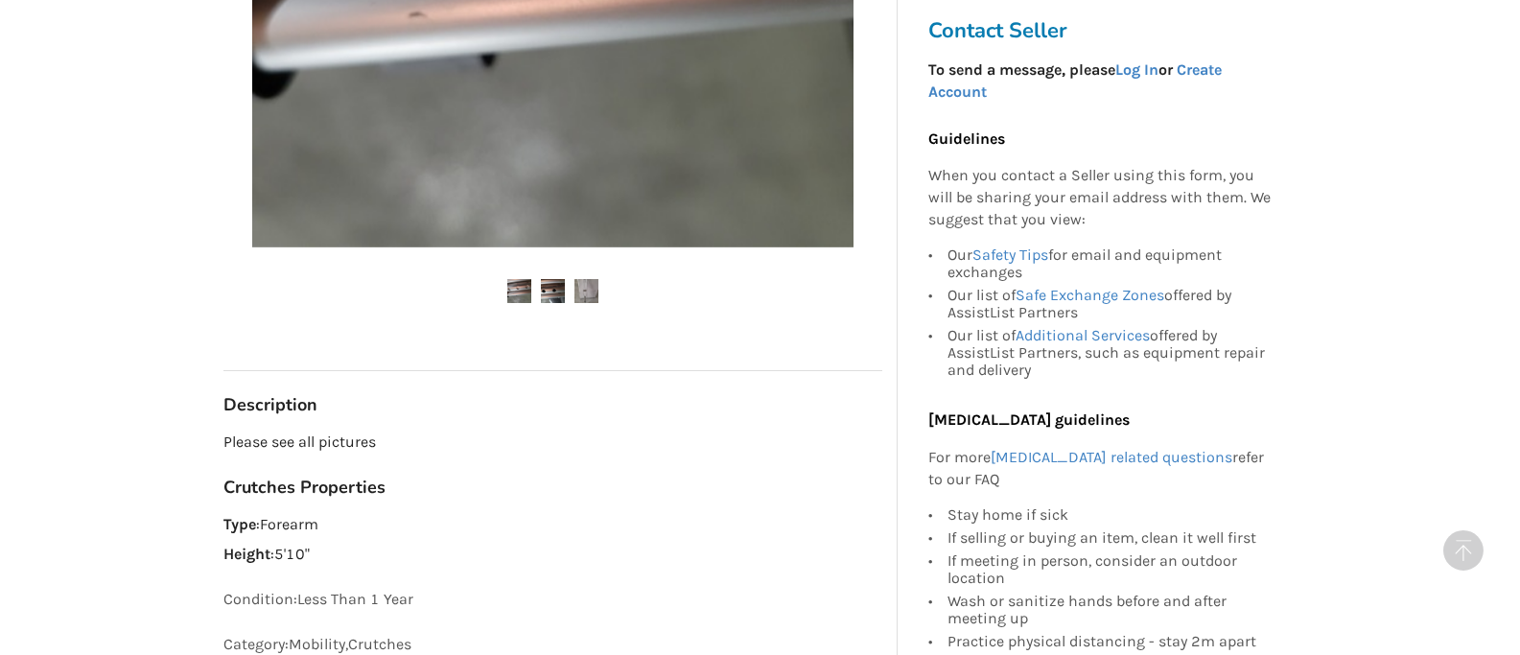
click at [581, 291] on img at bounding box center [586, 291] width 24 height 24
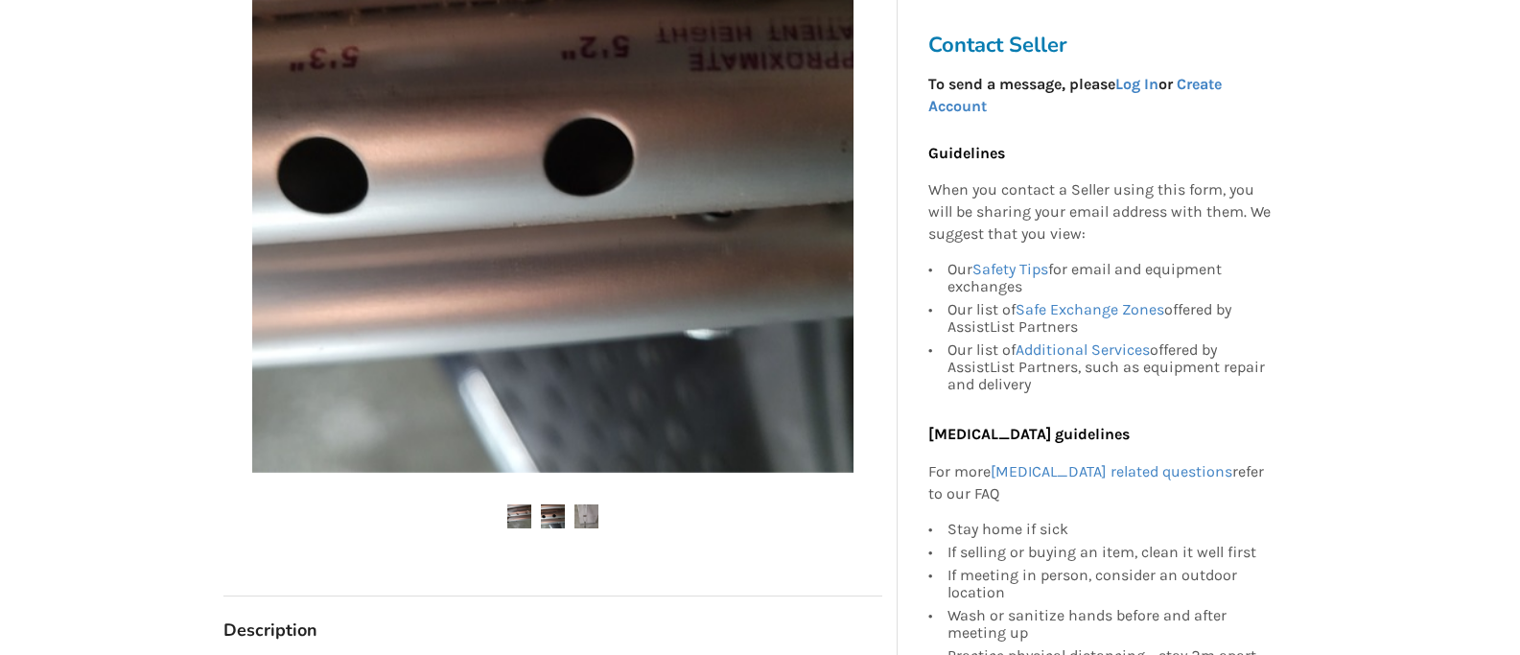
scroll to position [472, 0]
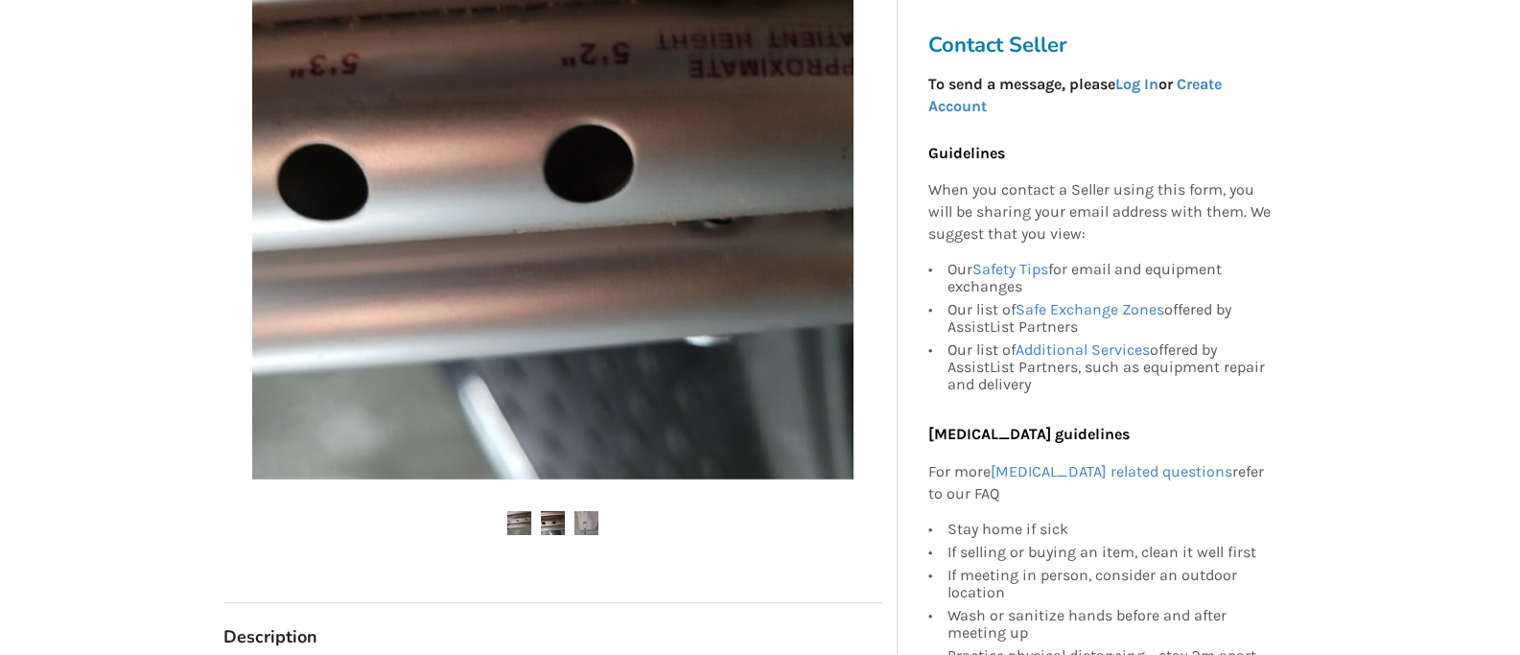
click at [550, 520] on img at bounding box center [553, 523] width 24 height 24
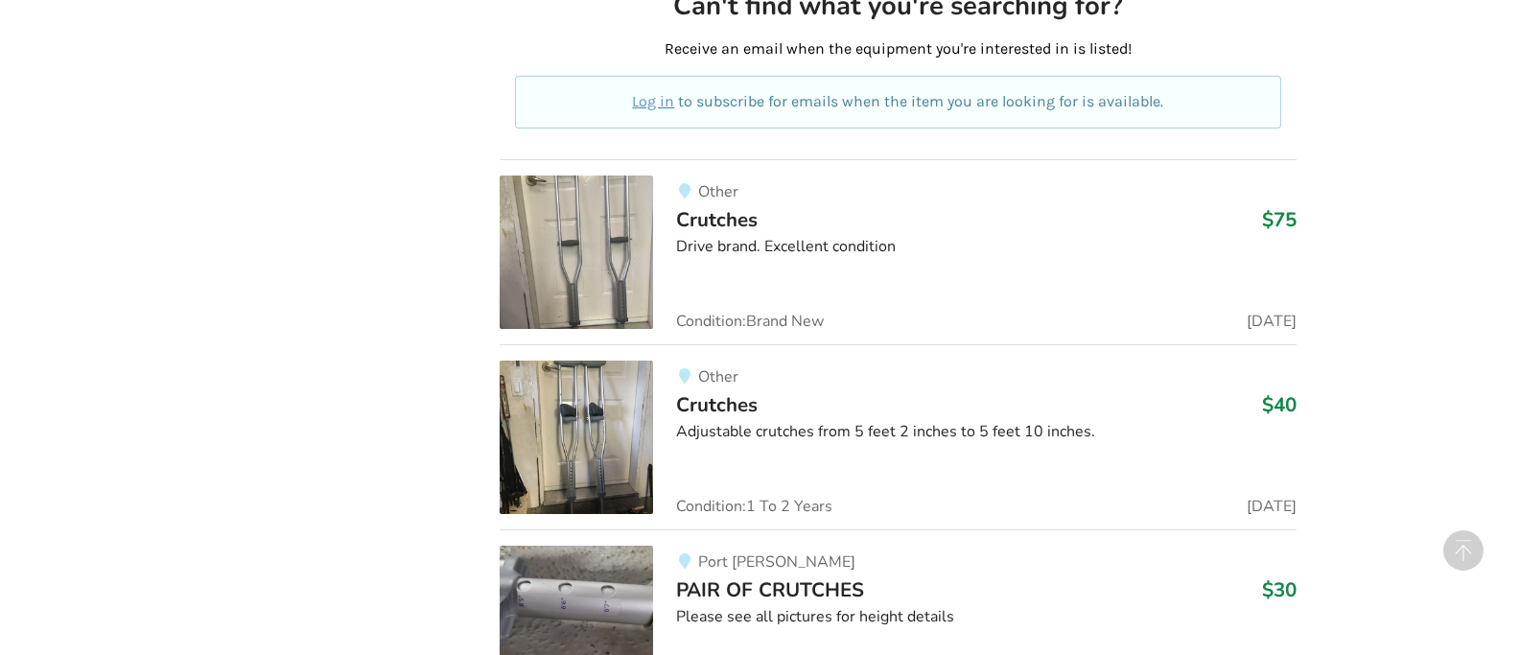
scroll to position [1135, 0]
click at [703, 220] on span "Crutches" at bounding box center [717, 220] width 82 height 27
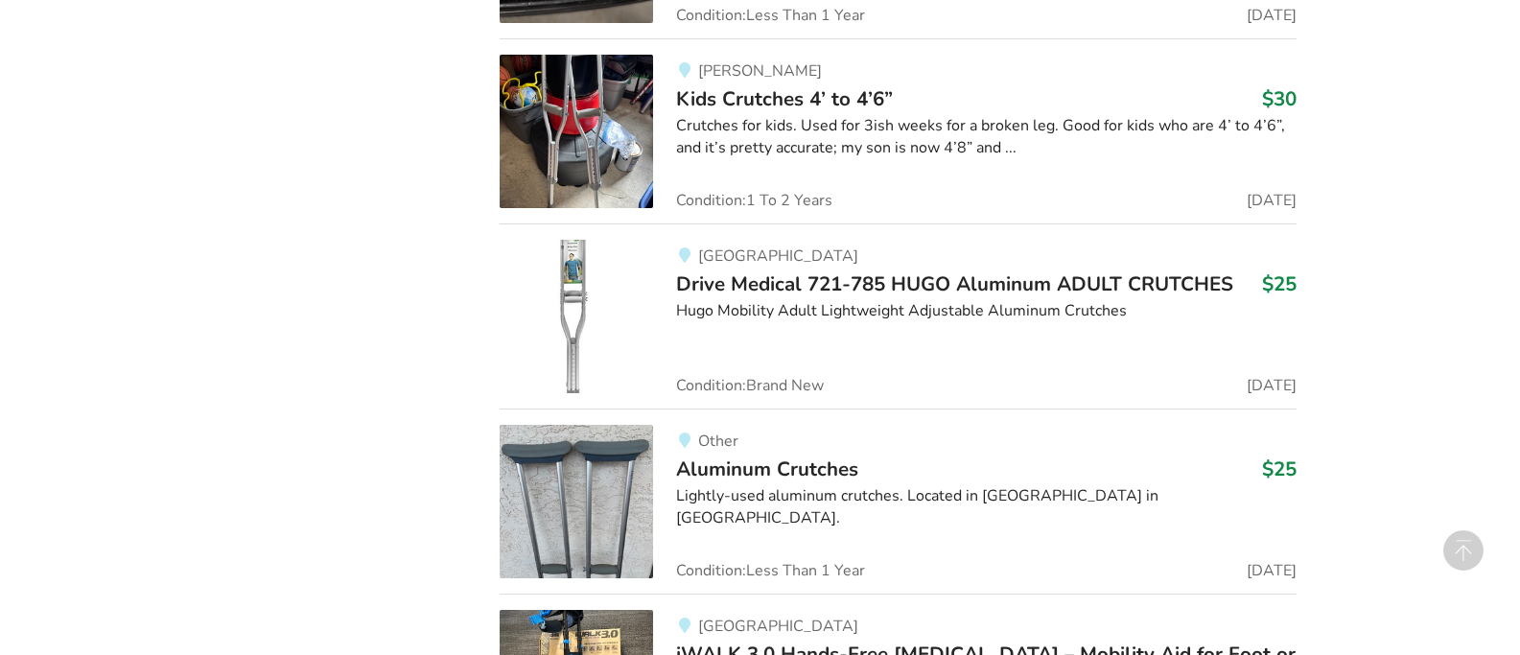
scroll to position [3126, 0]
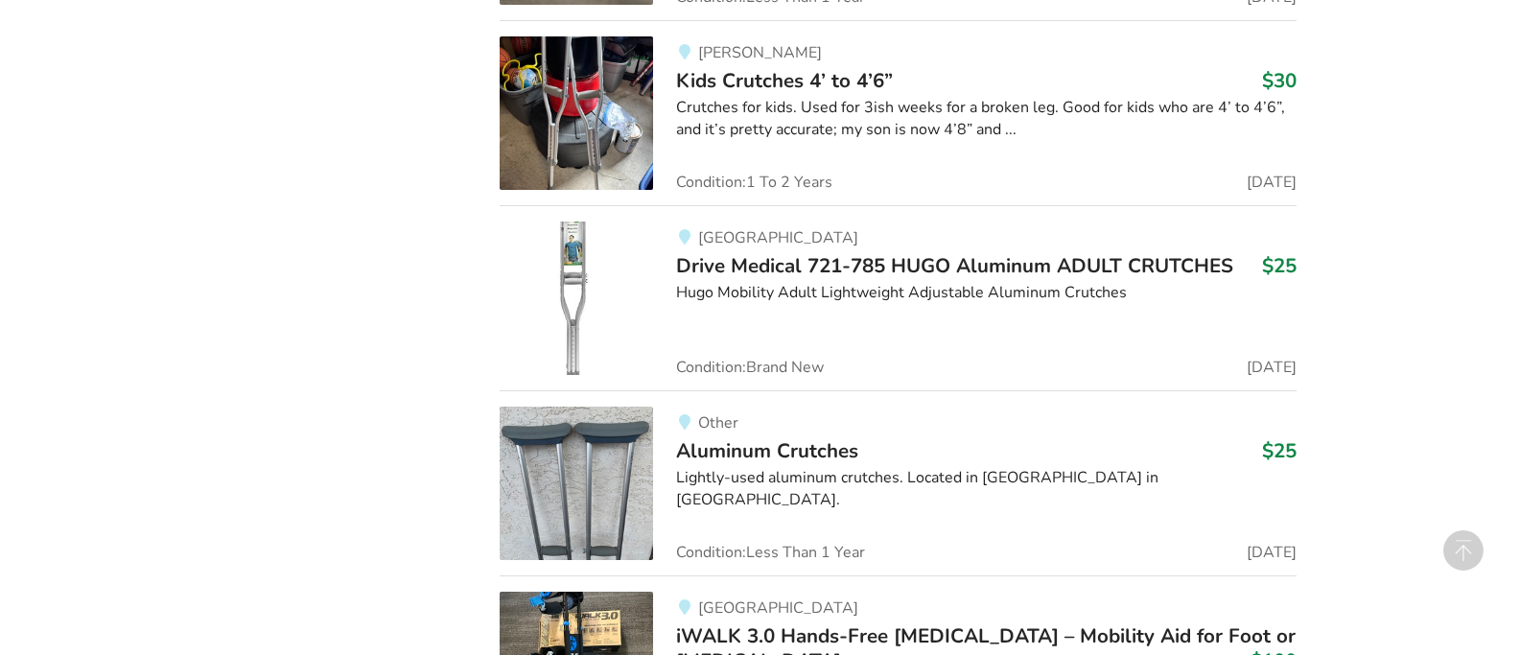
click at [574, 275] on img at bounding box center [576, 298] width 153 height 153
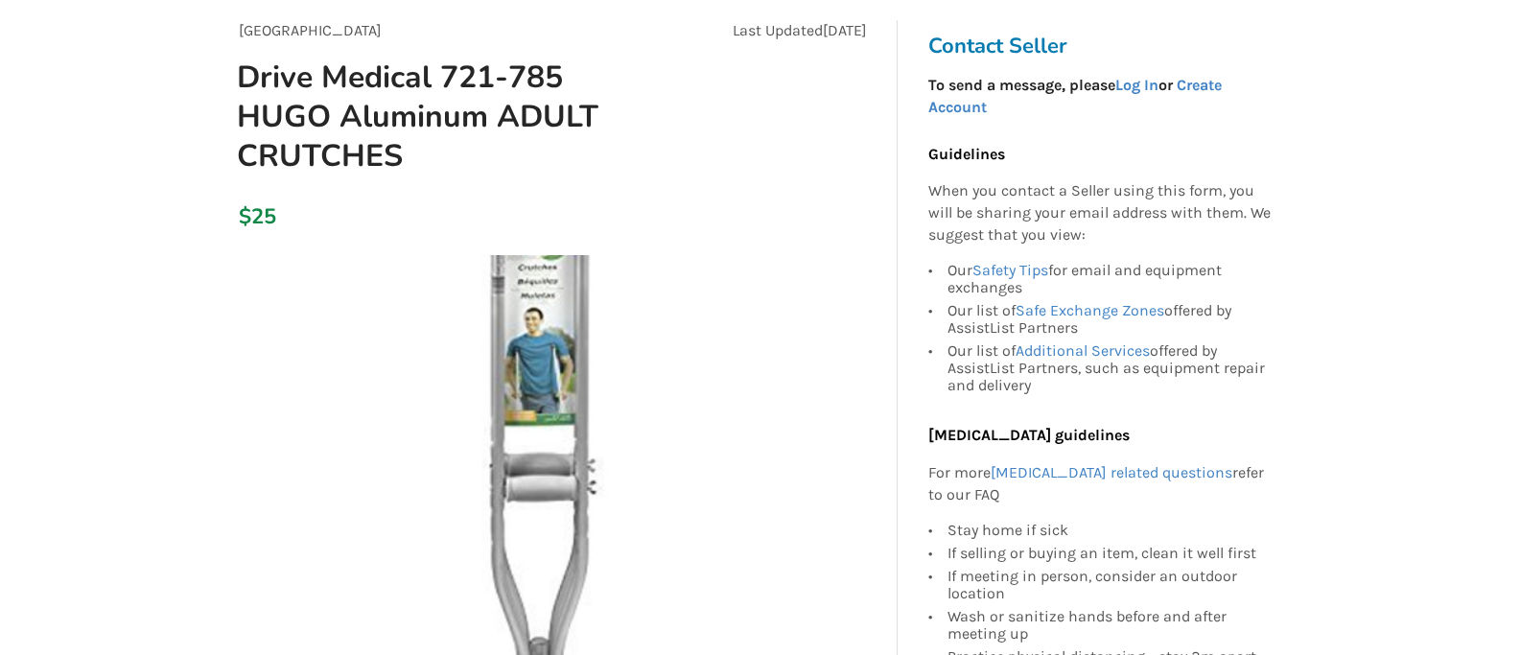
scroll to position [182, 0]
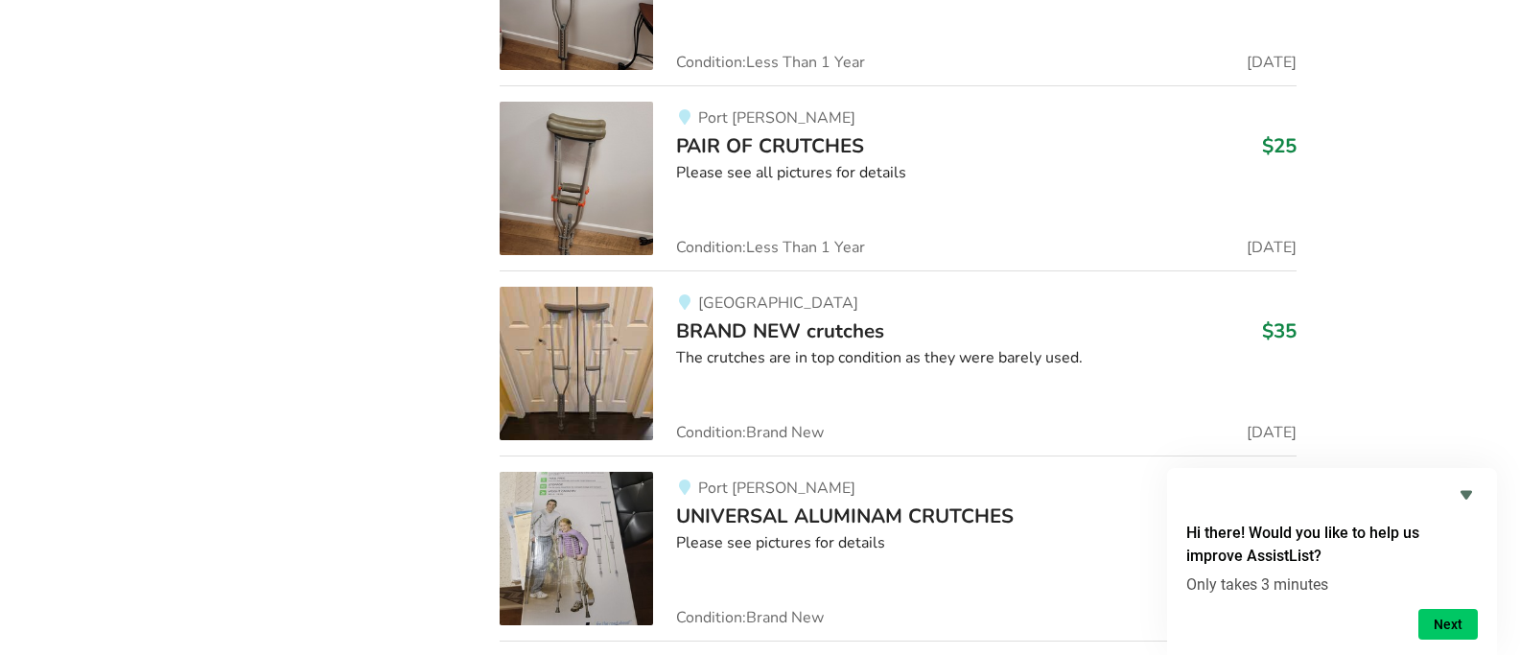
scroll to position [1949, 0]
